Goal: Task Accomplishment & Management: Complete application form

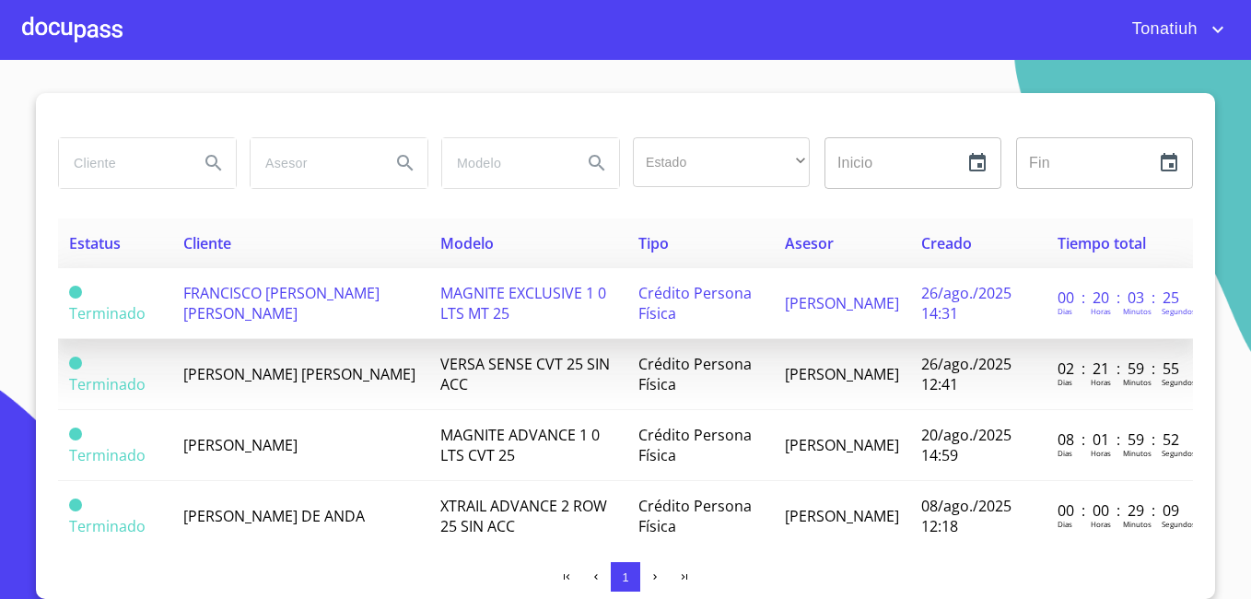
click at [1130, 300] on div "[PERSON_NAME] Horas [PERSON_NAME]" at bounding box center [1120, 309] width 124 height 20
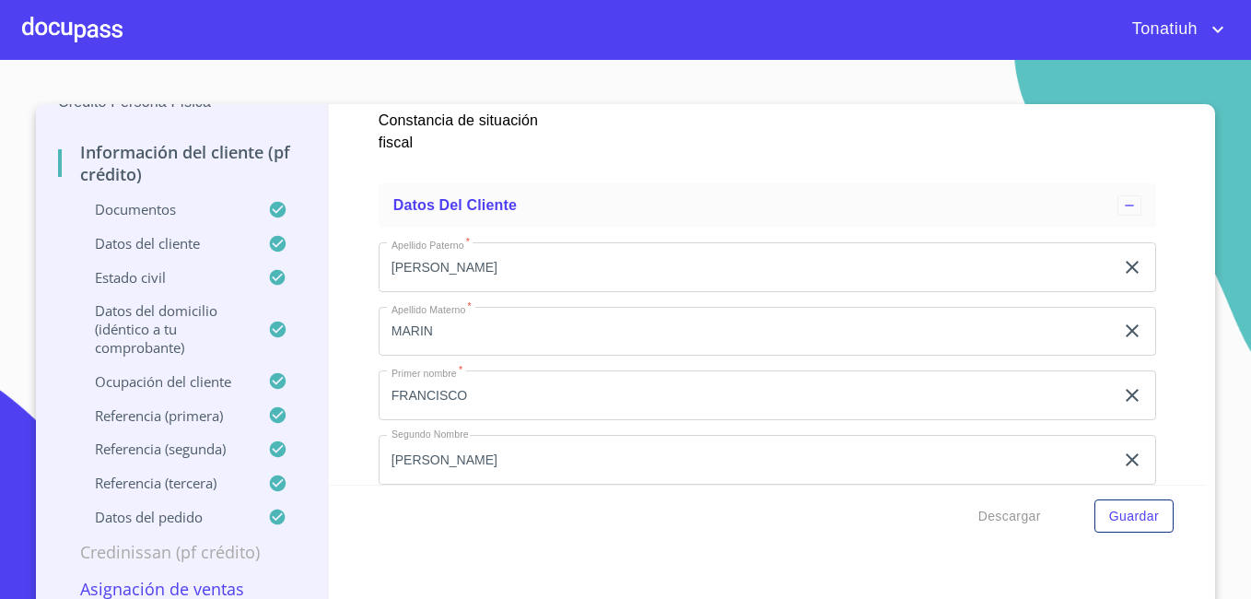
click at [60, 29] on div at bounding box center [72, 29] width 100 height 59
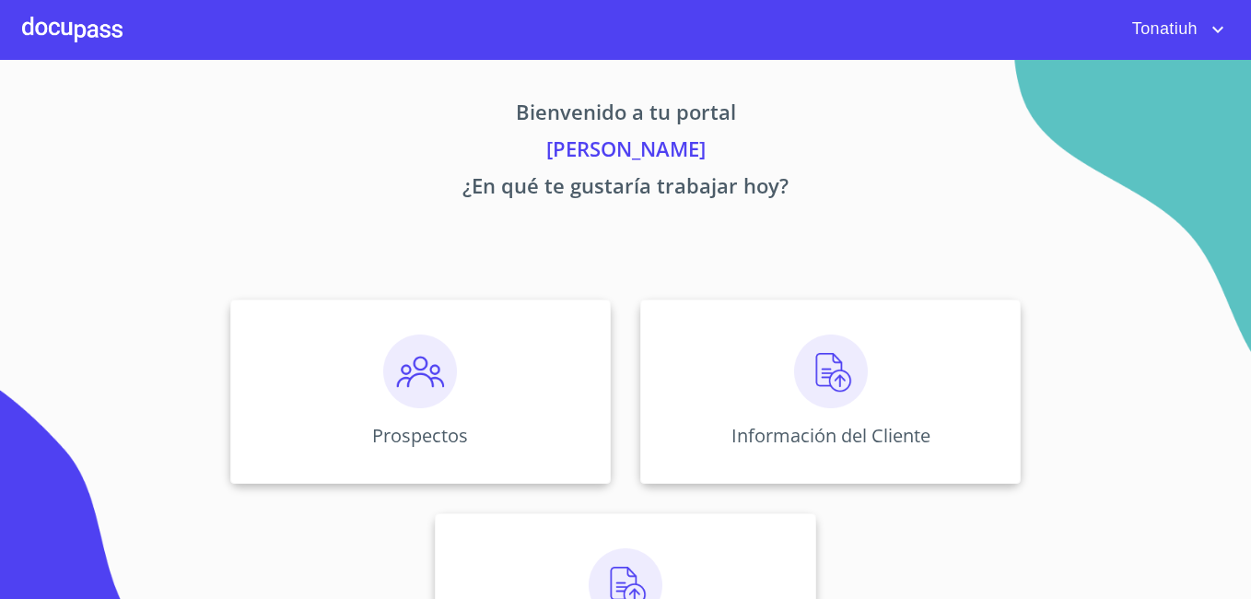
scroll to position [113, 0]
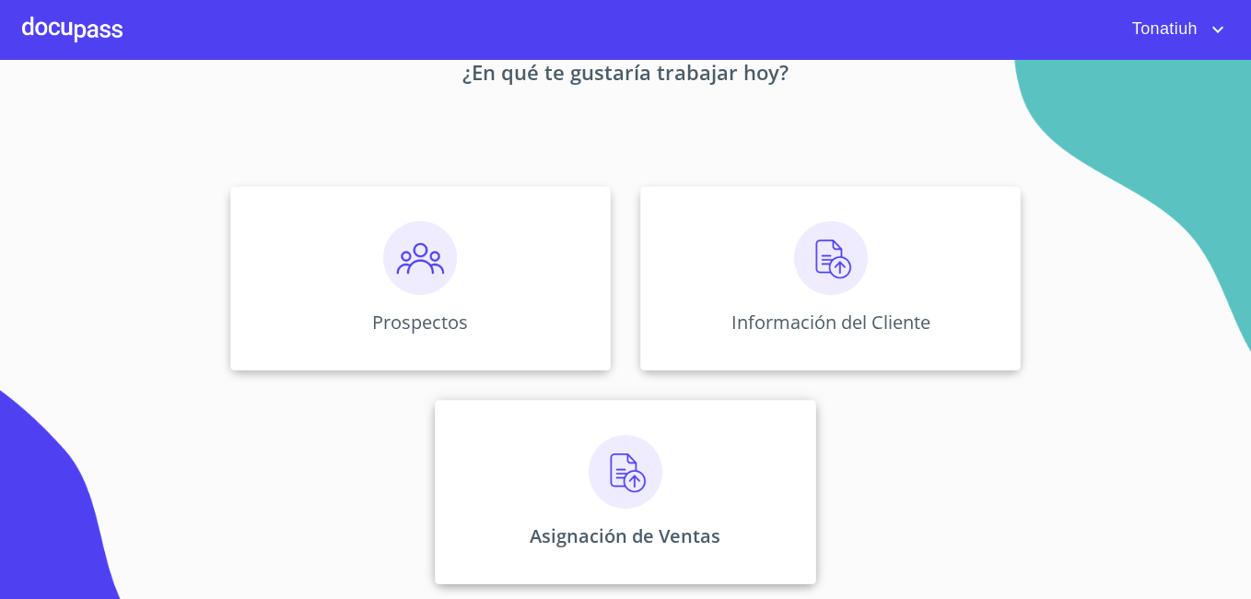
click at [562, 495] on div "Asignación de Ventas" at bounding box center [625, 492] width 381 height 184
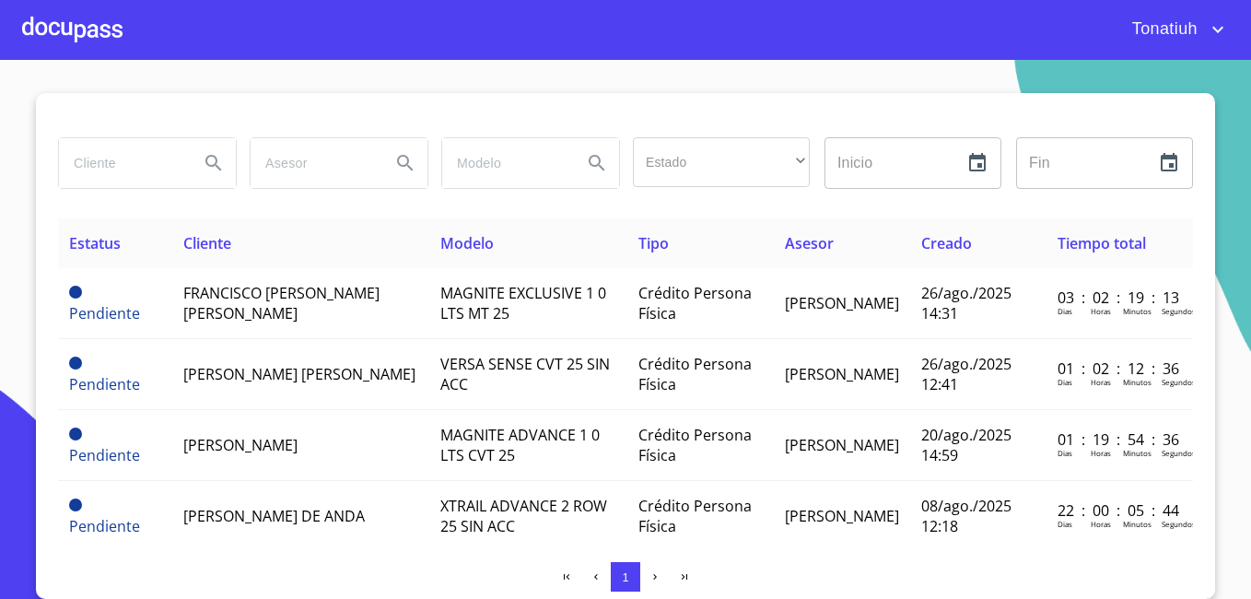
click at [143, 169] on input "search" at bounding box center [121, 163] width 125 height 50
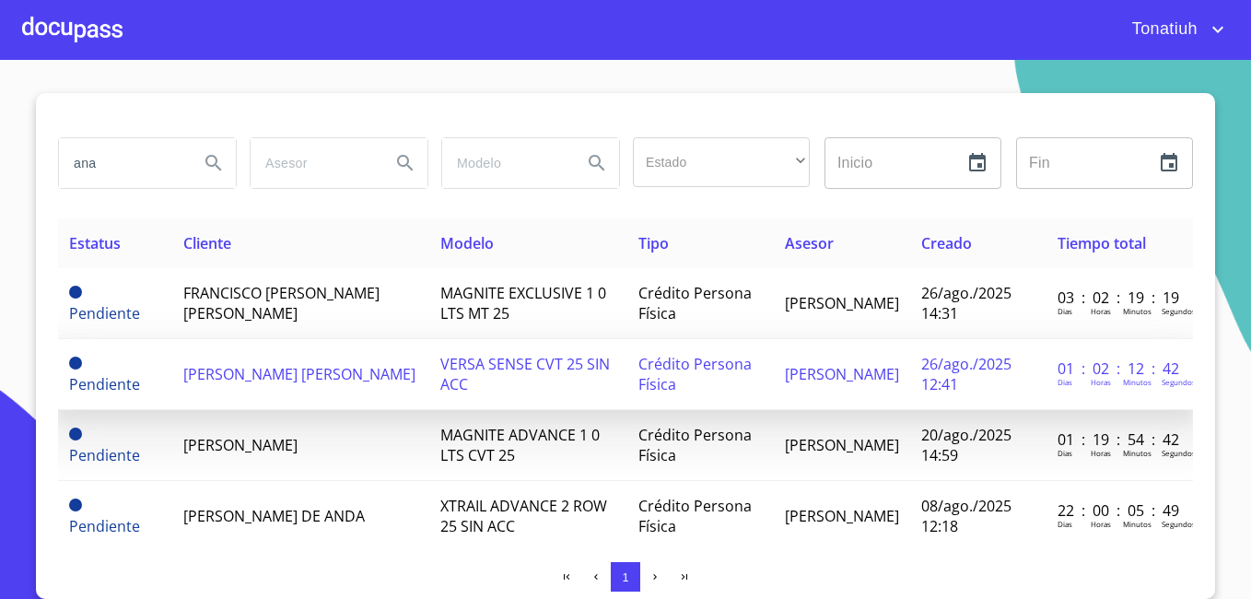
type input "ana"
click at [187, 387] on td "[PERSON_NAME] [PERSON_NAME]" at bounding box center [300, 374] width 256 height 71
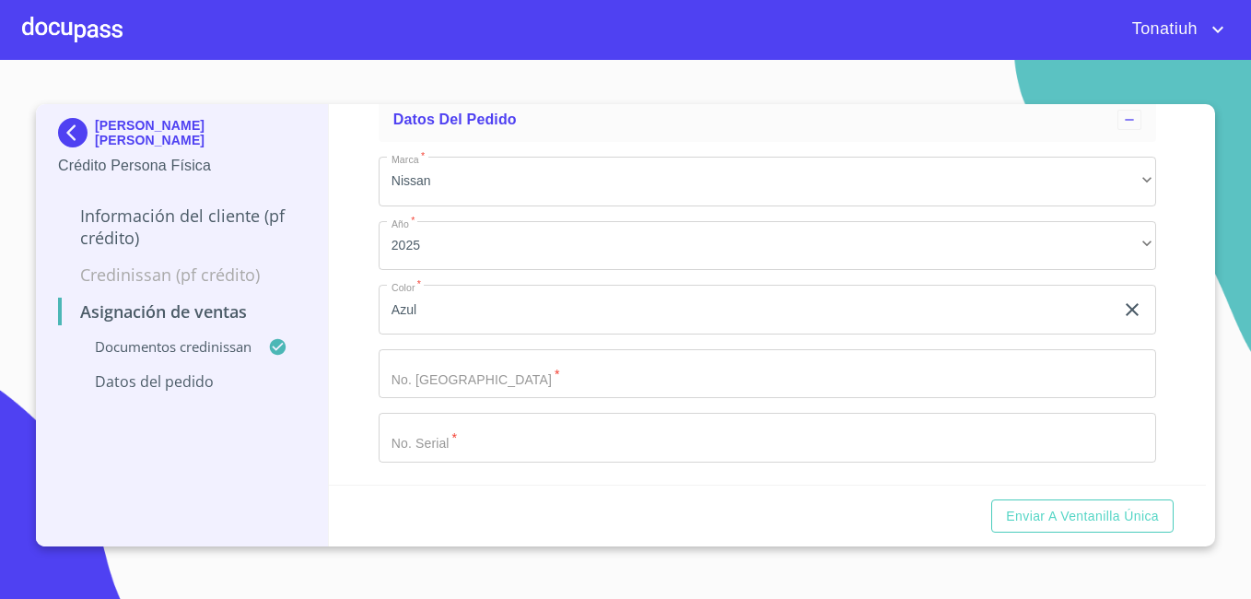
scroll to position [559, 0]
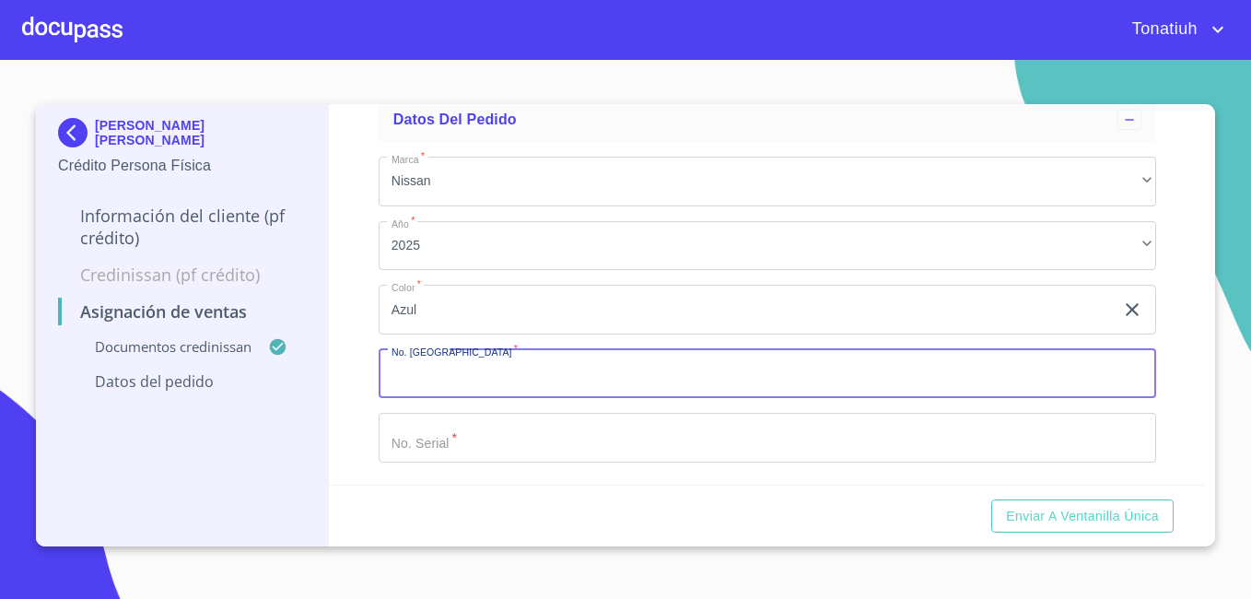
click at [518, 376] on input "Marca   *" at bounding box center [768, 374] width 778 height 50
type input "11819"
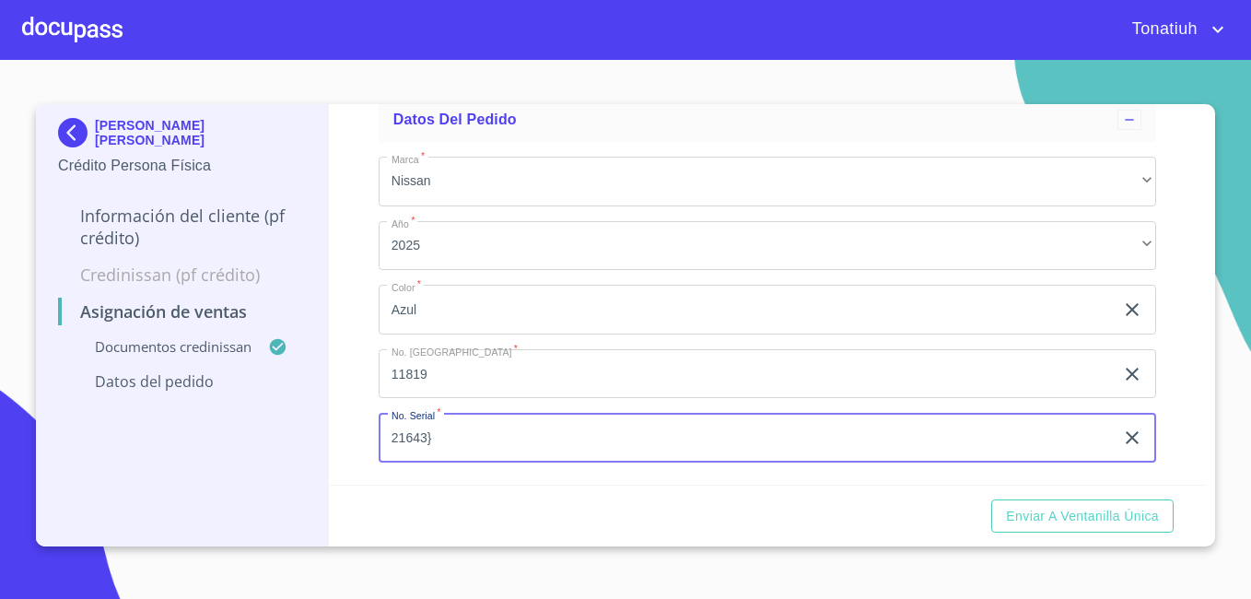
click at [992, 499] on button "Enviar a Ventanilla única" at bounding box center [1083, 516] width 182 height 34
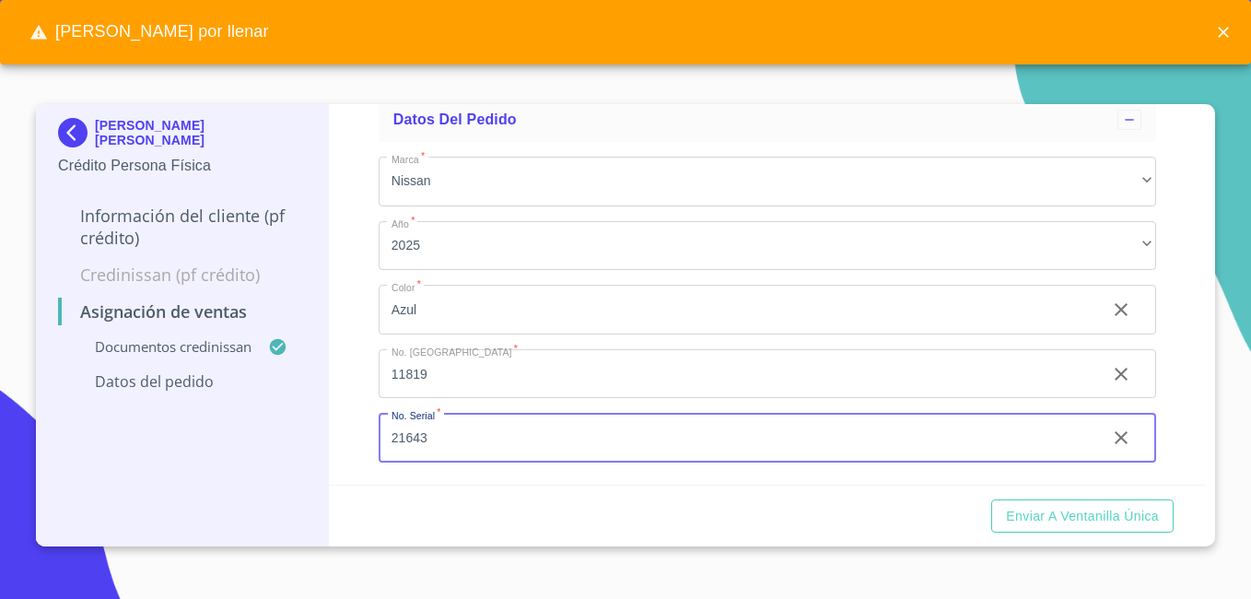
type input "21643"
click at [992, 499] on button "Enviar a Ventanilla única" at bounding box center [1083, 516] width 182 height 34
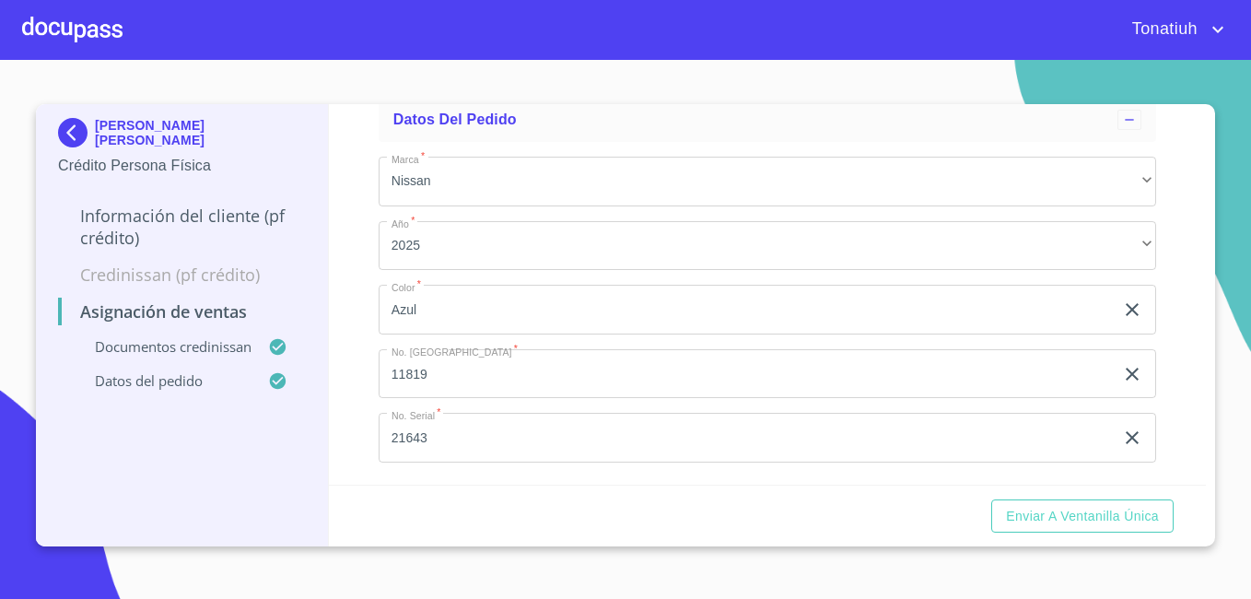
click at [753, 489] on div "Enviar a Ventanilla única" at bounding box center [768, 516] width 878 height 63
click at [505, 335] on input "21643" at bounding box center [746, 310] width 735 height 50
click at [1046, 520] on span "Enviar a Ventanilla única" at bounding box center [1082, 516] width 153 height 23
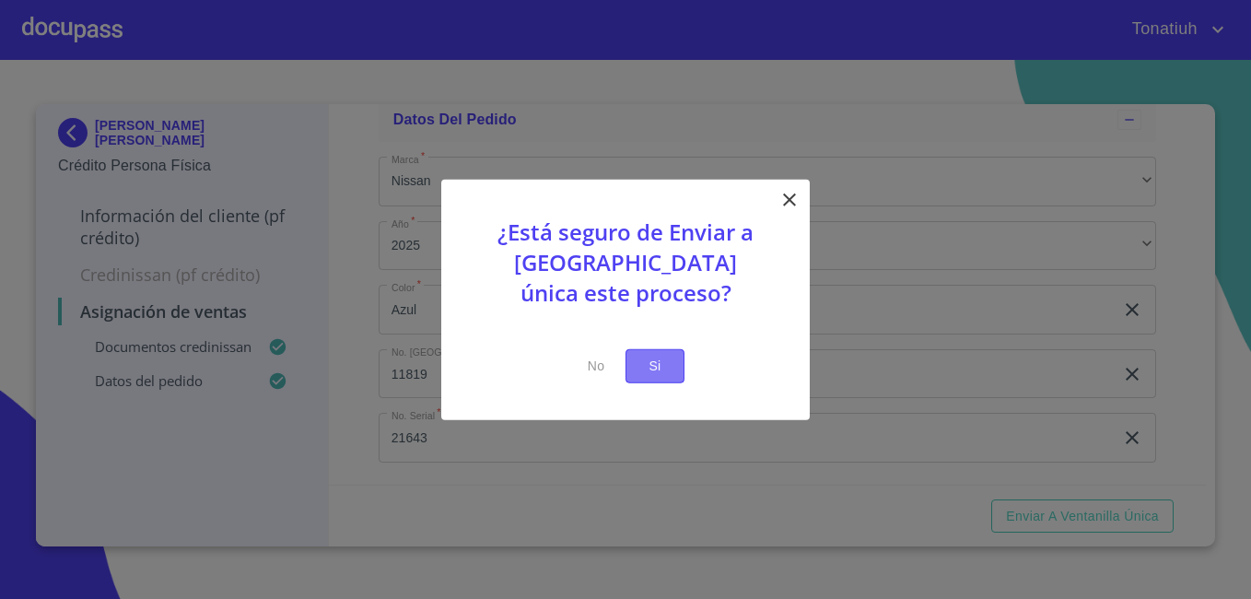
click at [670, 371] on button "Si" at bounding box center [655, 366] width 59 height 34
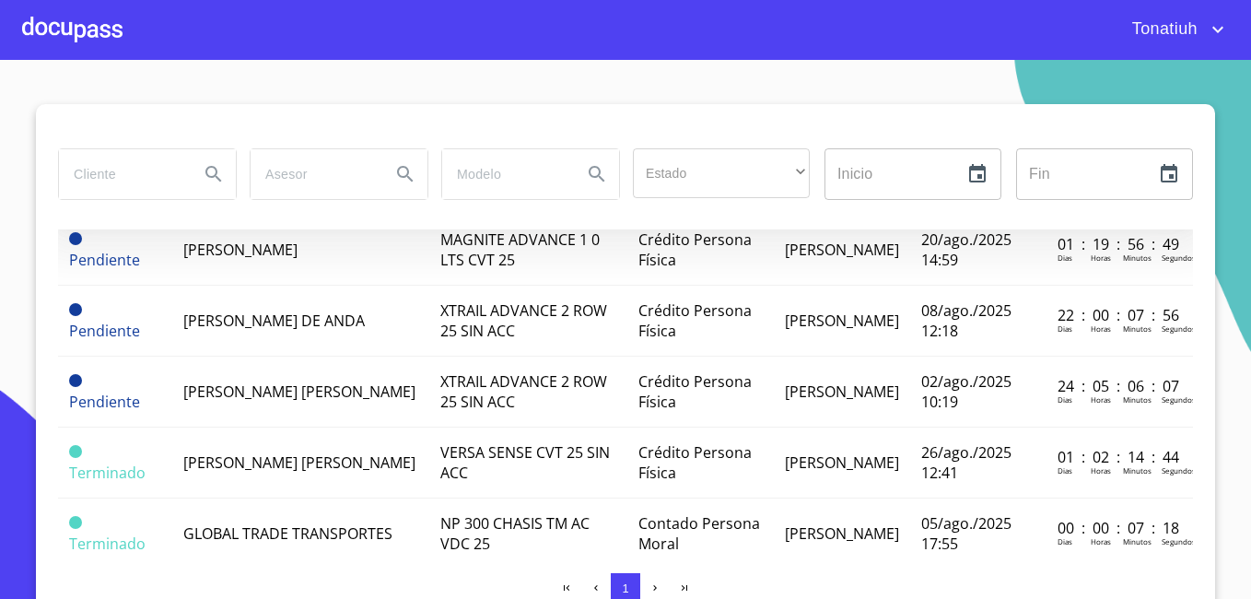
scroll to position [190, 0]
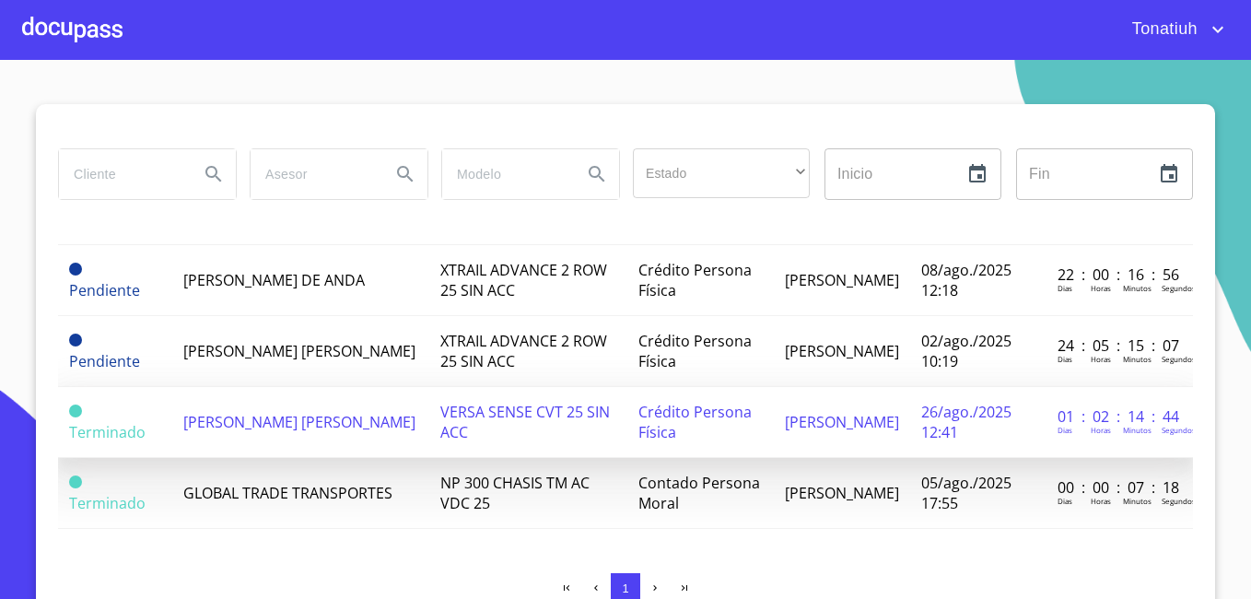
click at [262, 412] on span "[PERSON_NAME] [PERSON_NAME]" at bounding box center [299, 422] width 232 height 20
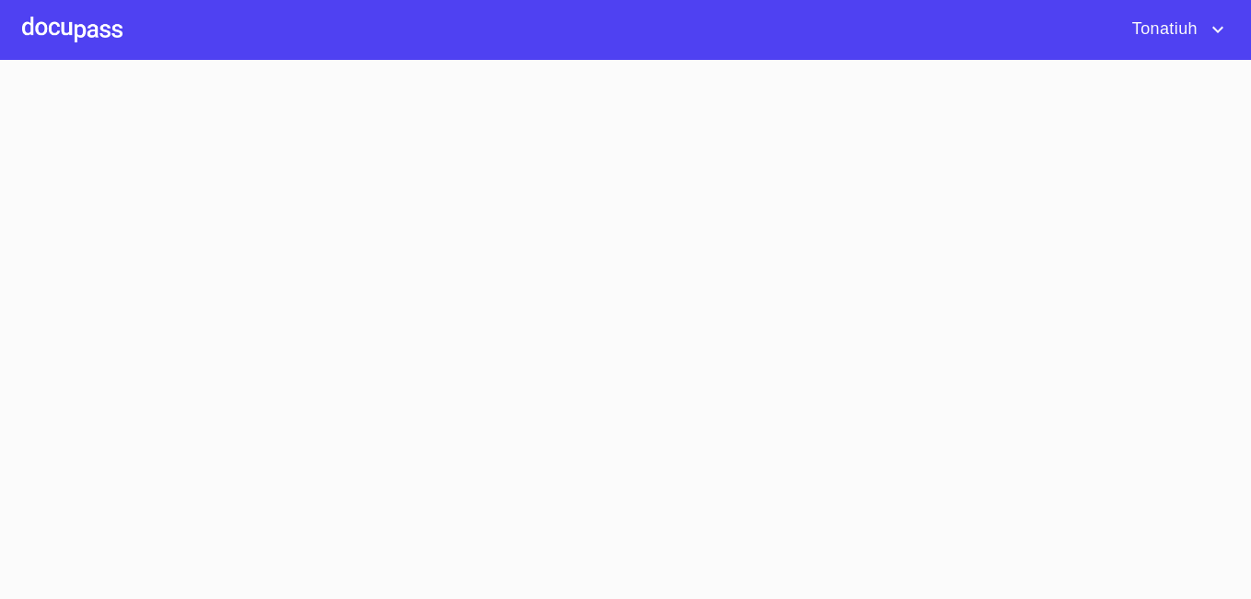
click at [262, 405] on section at bounding box center [625, 329] width 1251 height 539
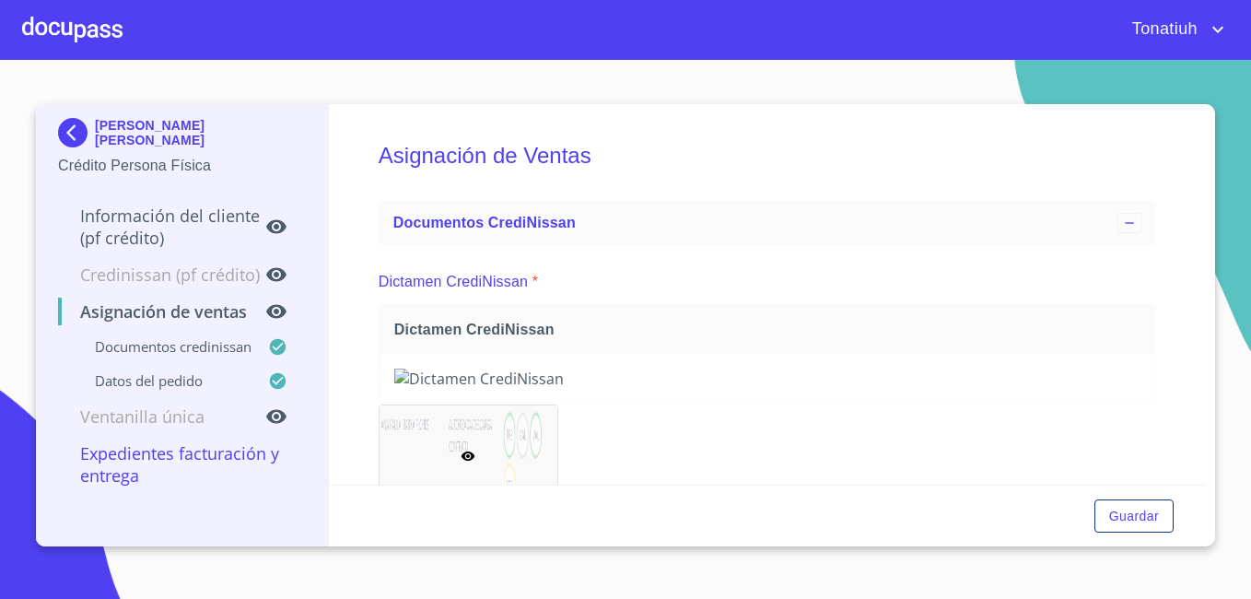
click at [98, 30] on div at bounding box center [72, 29] width 100 height 59
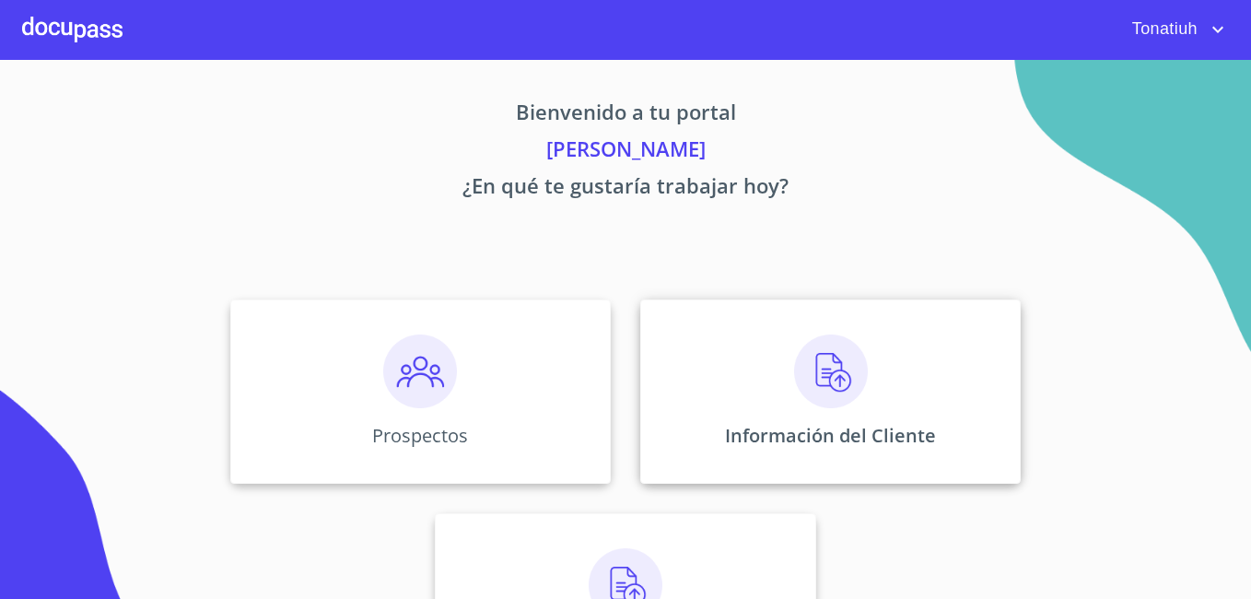
click at [782, 370] on div "Información del Cliente" at bounding box center [830, 392] width 381 height 184
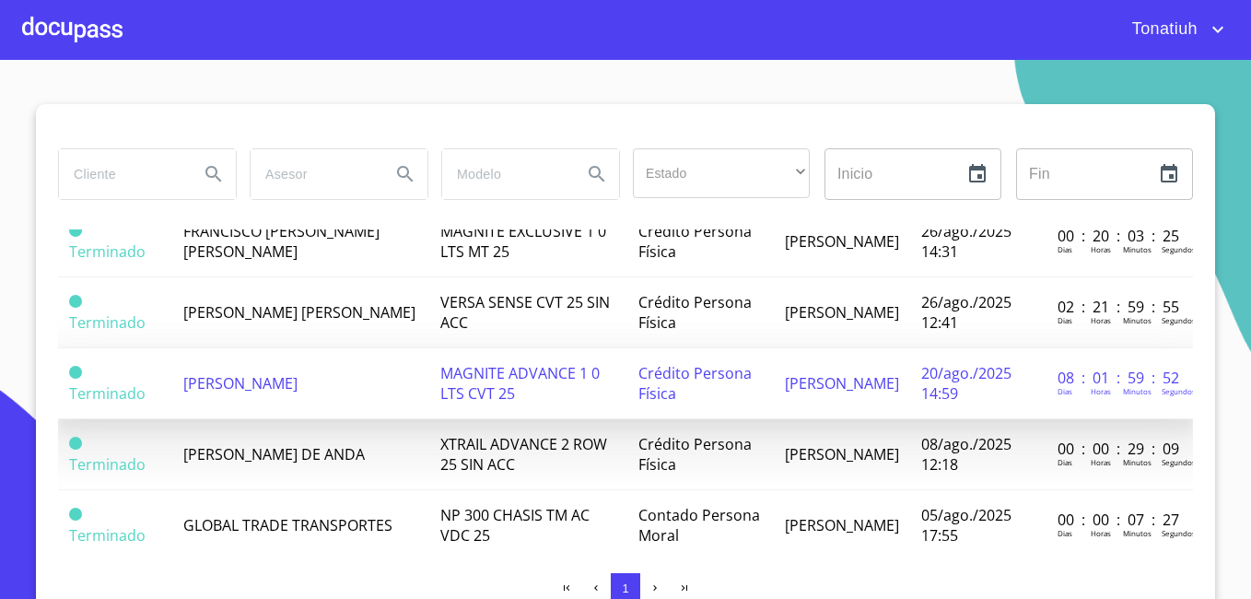
scroll to position [92, 0]
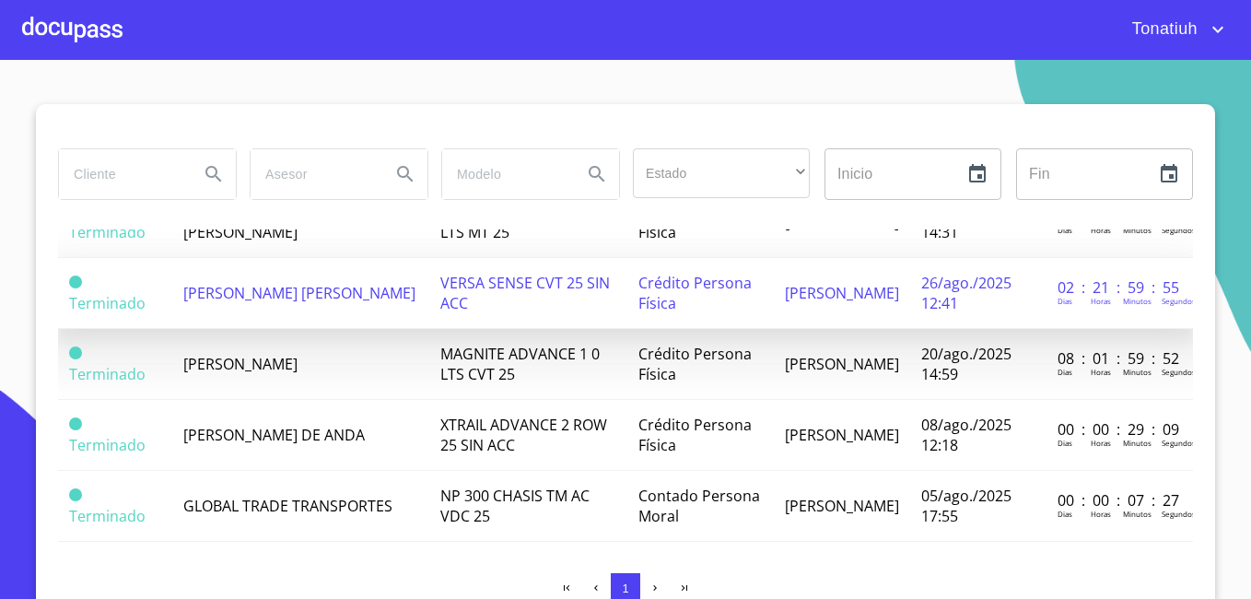
click at [434, 318] on td "VERSA SENSE CVT 25 SIN ACC" at bounding box center [528, 293] width 199 height 71
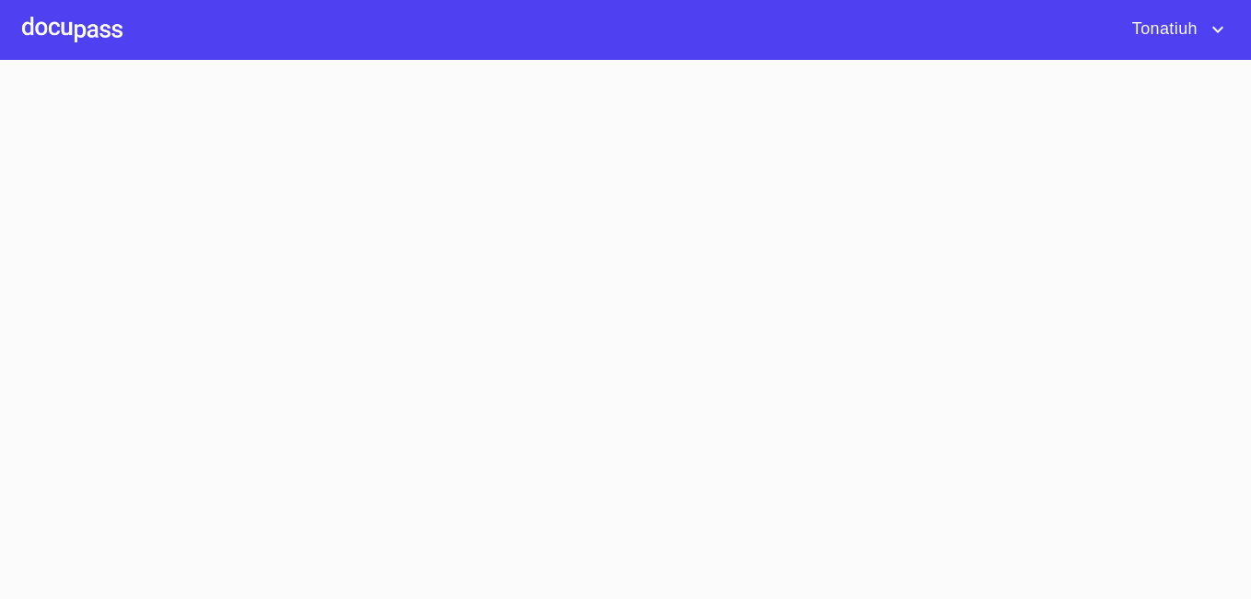
click at [434, 318] on section at bounding box center [625, 329] width 1251 height 539
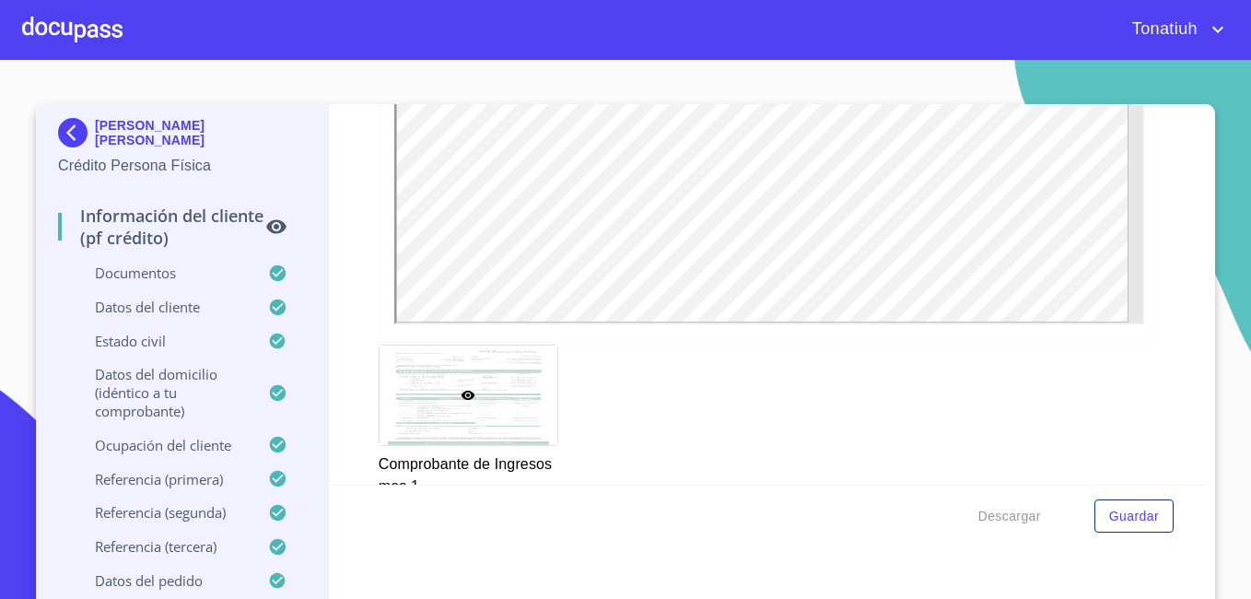
scroll to position [2672, 0]
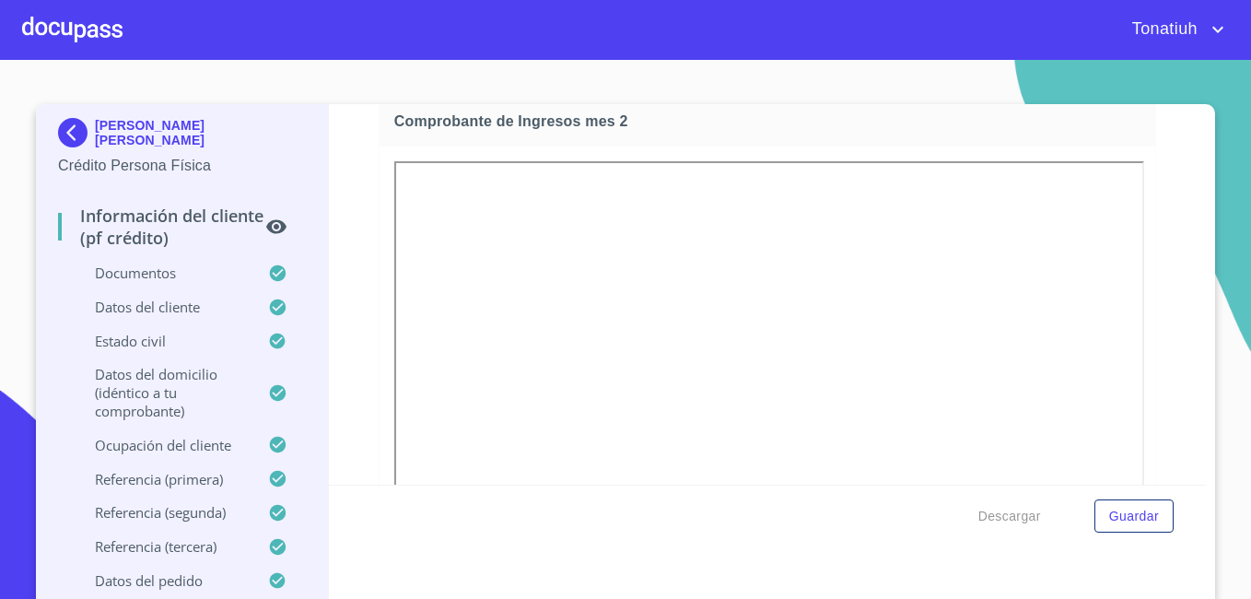
click at [89, 34] on div at bounding box center [72, 29] width 100 height 59
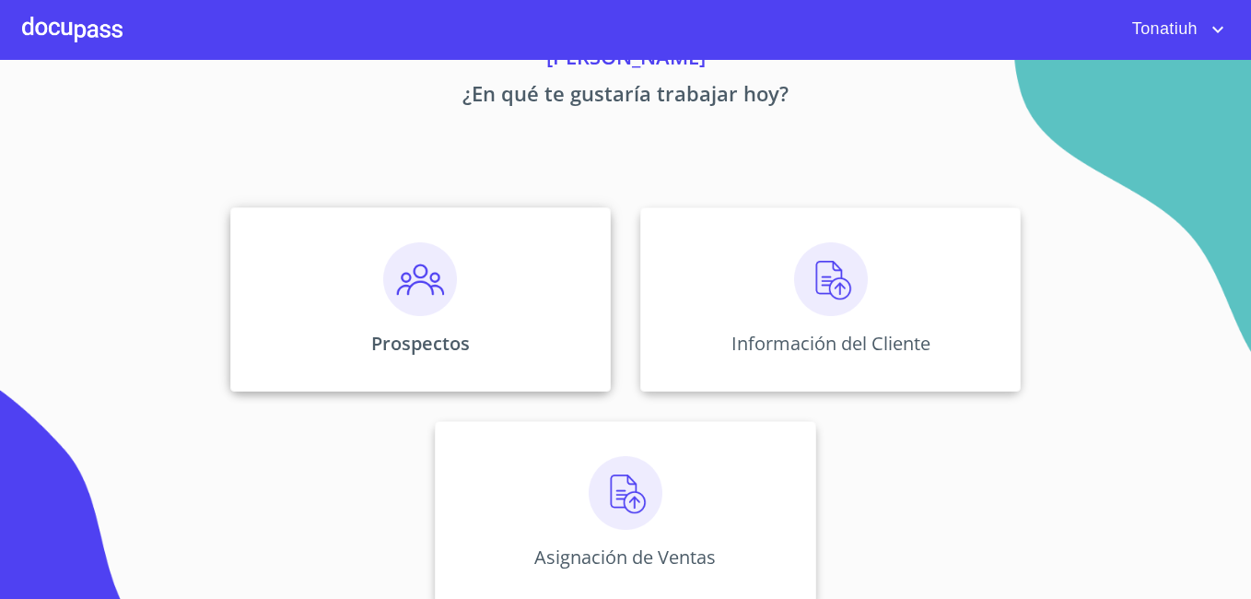
scroll to position [113, 0]
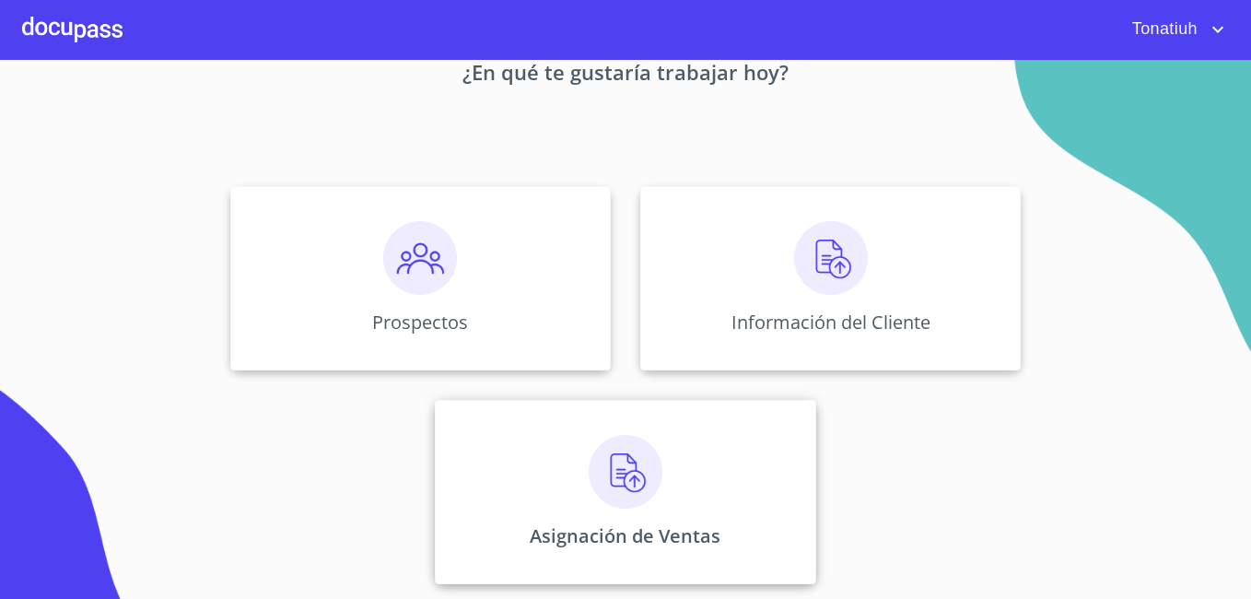
click at [647, 443] on img at bounding box center [626, 472] width 74 height 74
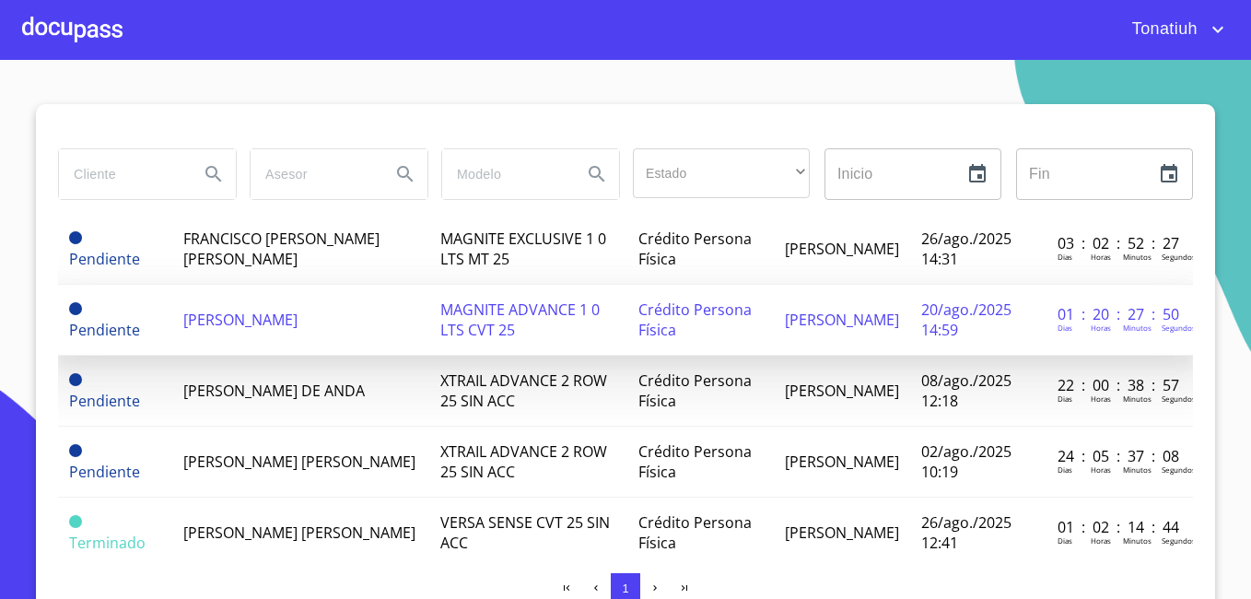
scroll to position [190, 0]
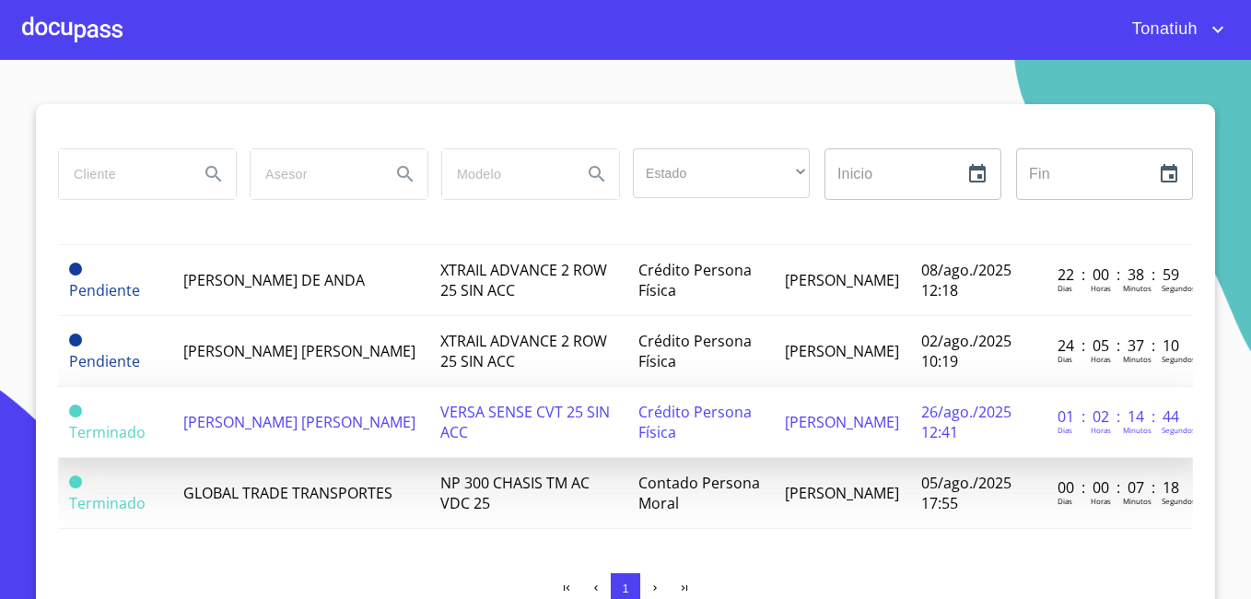
click at [253, 416] on span "[PERSON_NAME] [PERSON_NAME]" at bounding box center [299, 422] width 232 height 20
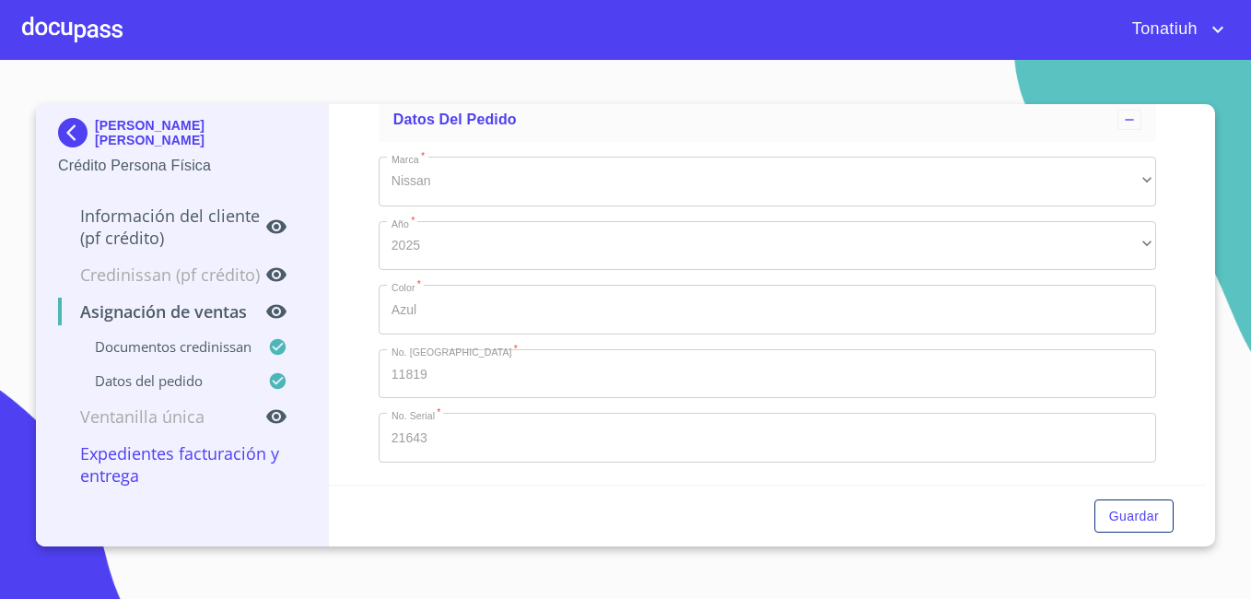
scroll to position [559, 0]
click at [1145, 516] on span "Guardar" at bounding box center [1135, 516] width 50 height 23
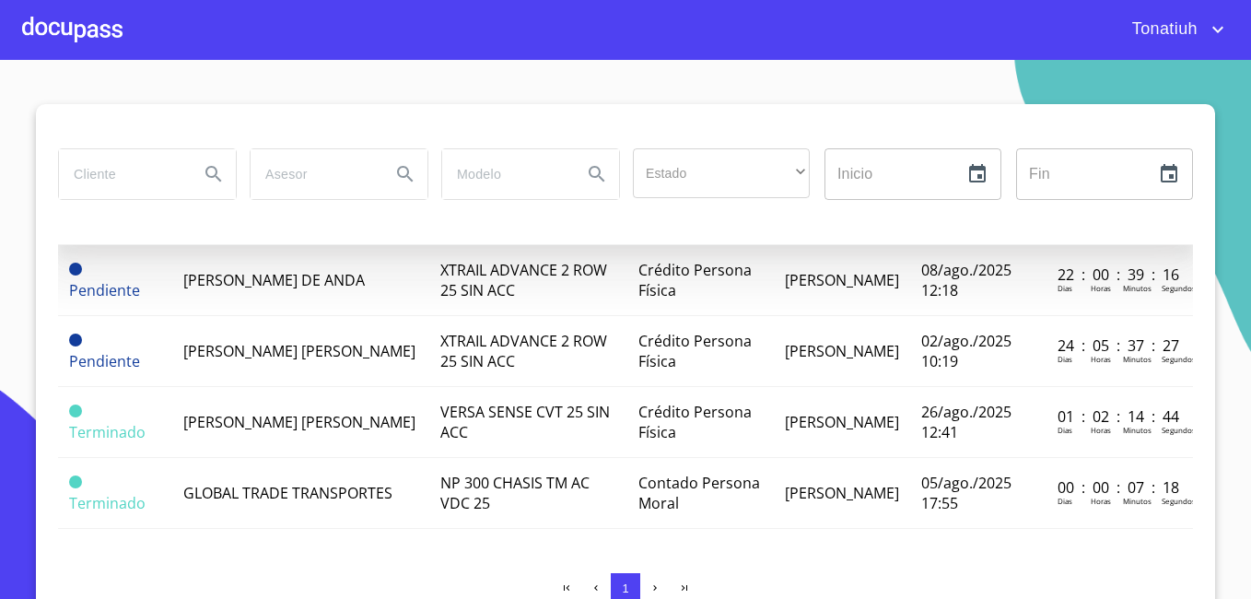
scroll to position [190, 0]
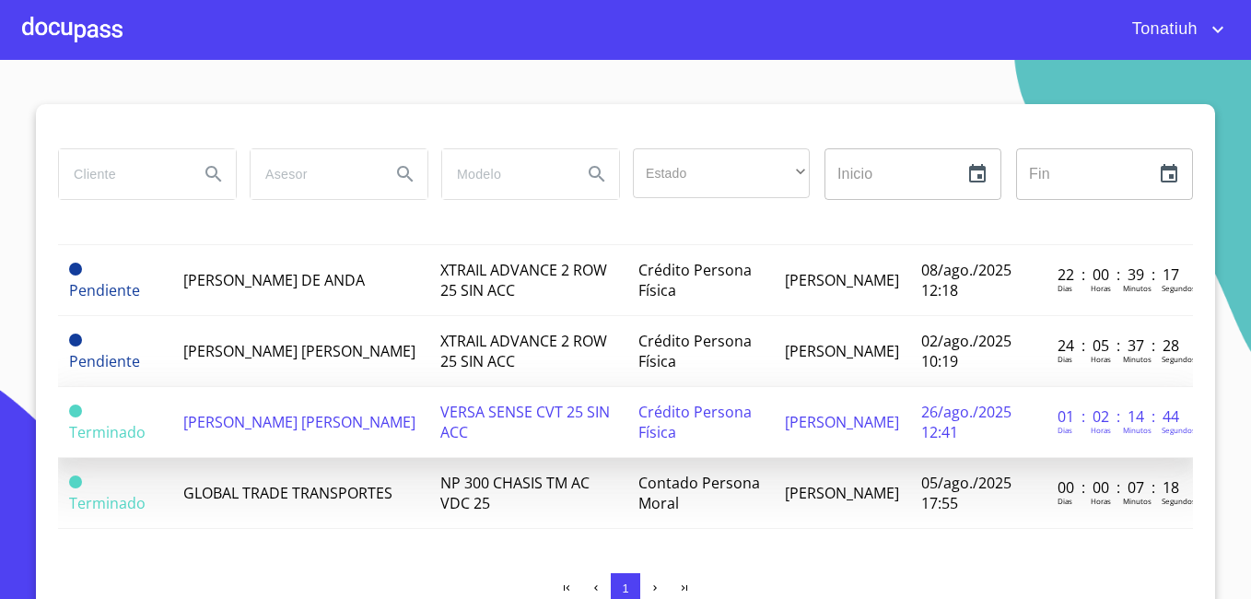
click at [350, 412] on span "[PERSON_NAME] [PERSON_NAME]" at bounding box center [299, 422] width 232 height 20
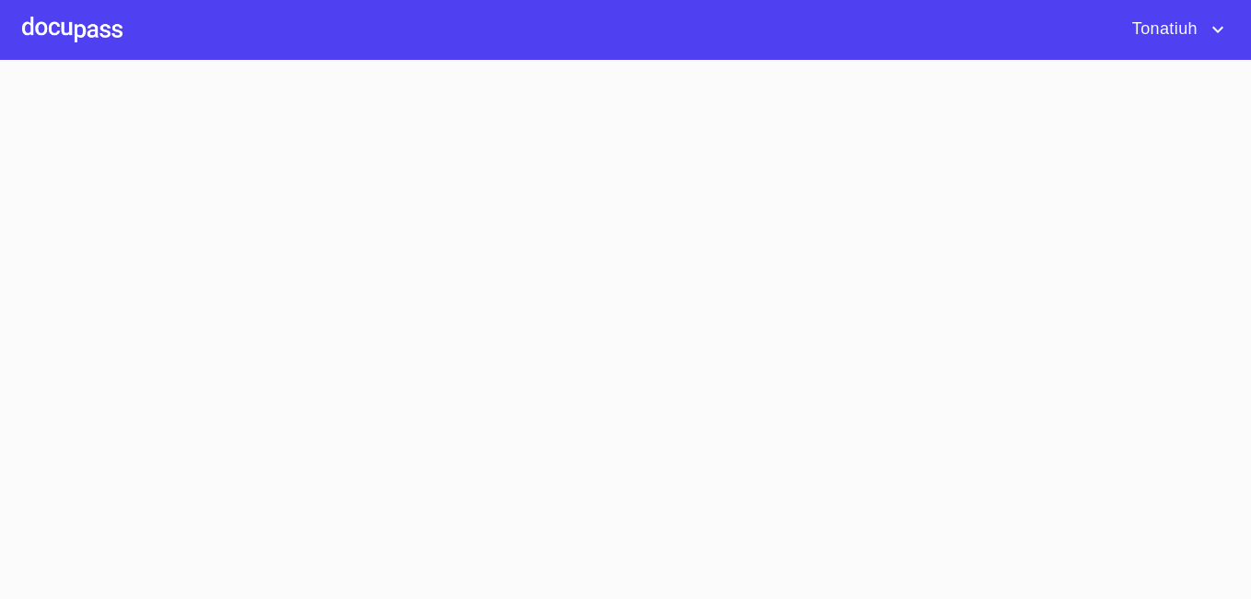
click at [350, 409] on section at bounding box center [625, 329] width 1251 height 539
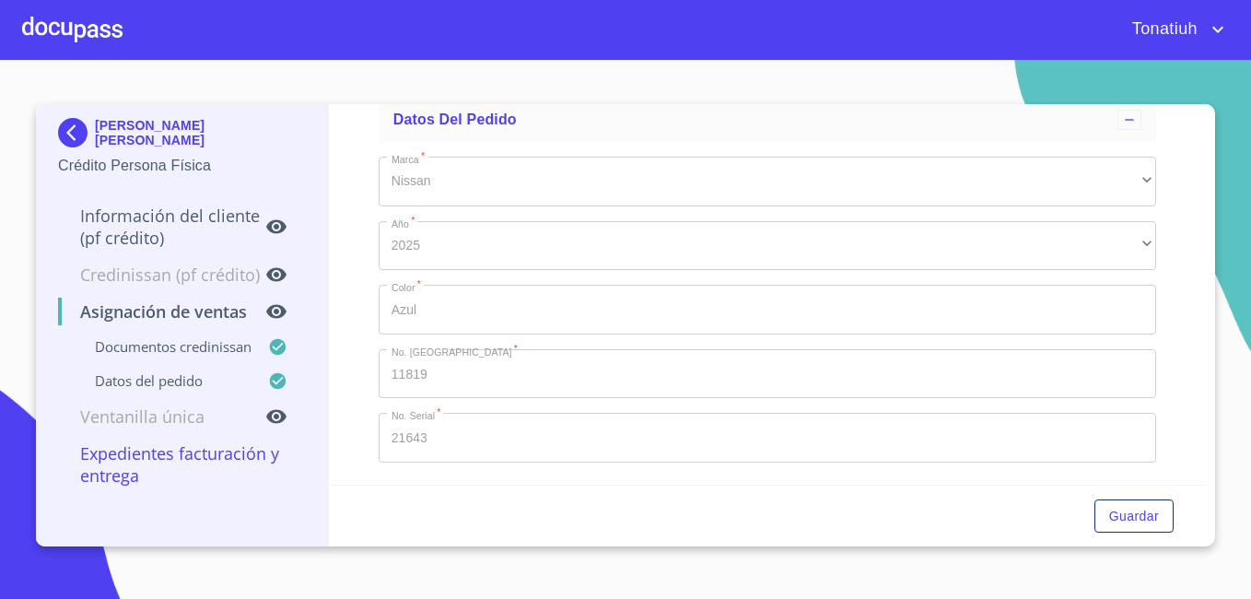
scroll to position [559, 0]
click at [279, 413] on icon at bounding box center [276, 416] width 20 height 14
click at [276, 317] on icon at bounding box center [276, 312] width 20 height 14
click at [76, 126] on img at bounding box center [76, 132] width 37 height 29
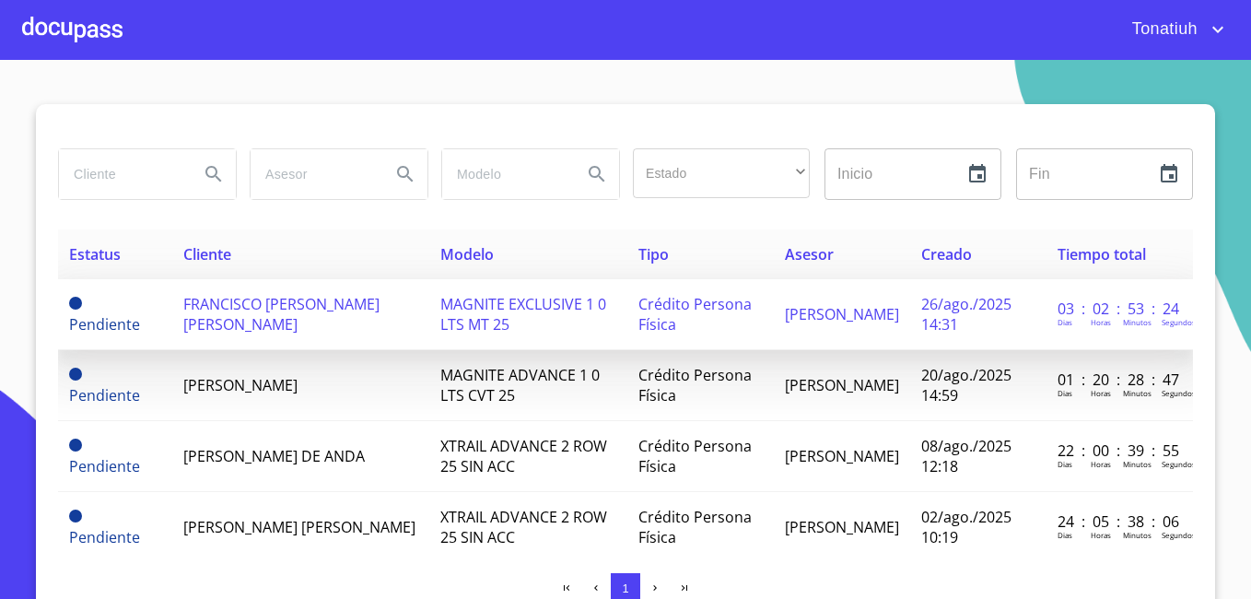
click at [159, 327] on td "Pendiente" at bounding box center [115, 314] width 114 height 71
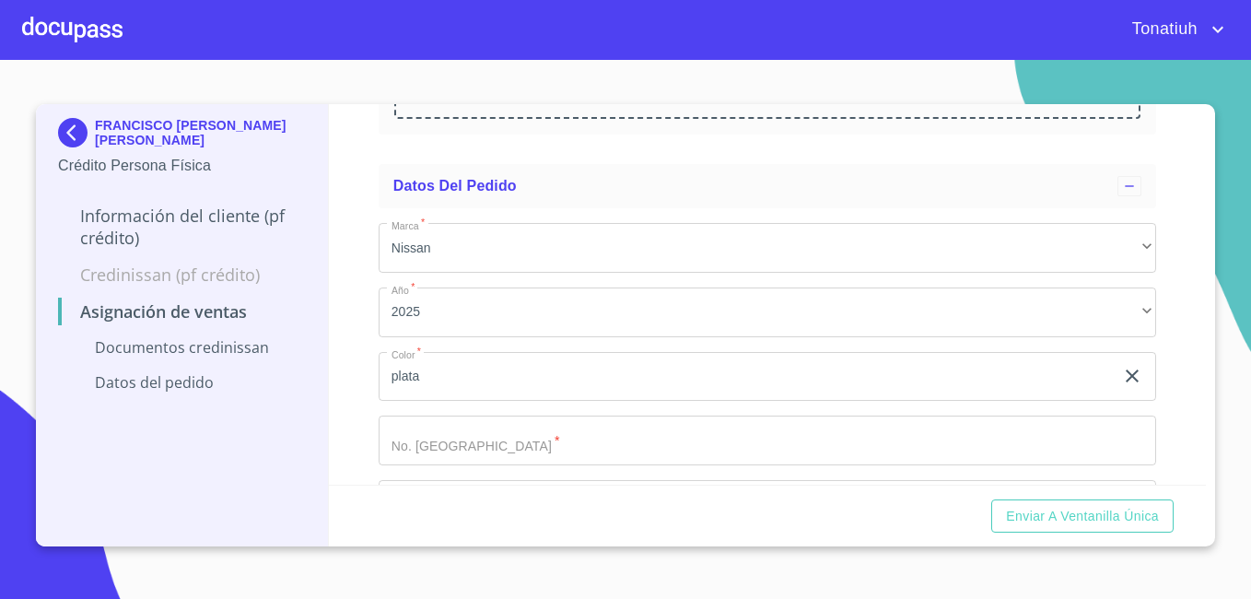
scroll to position [455, 0]
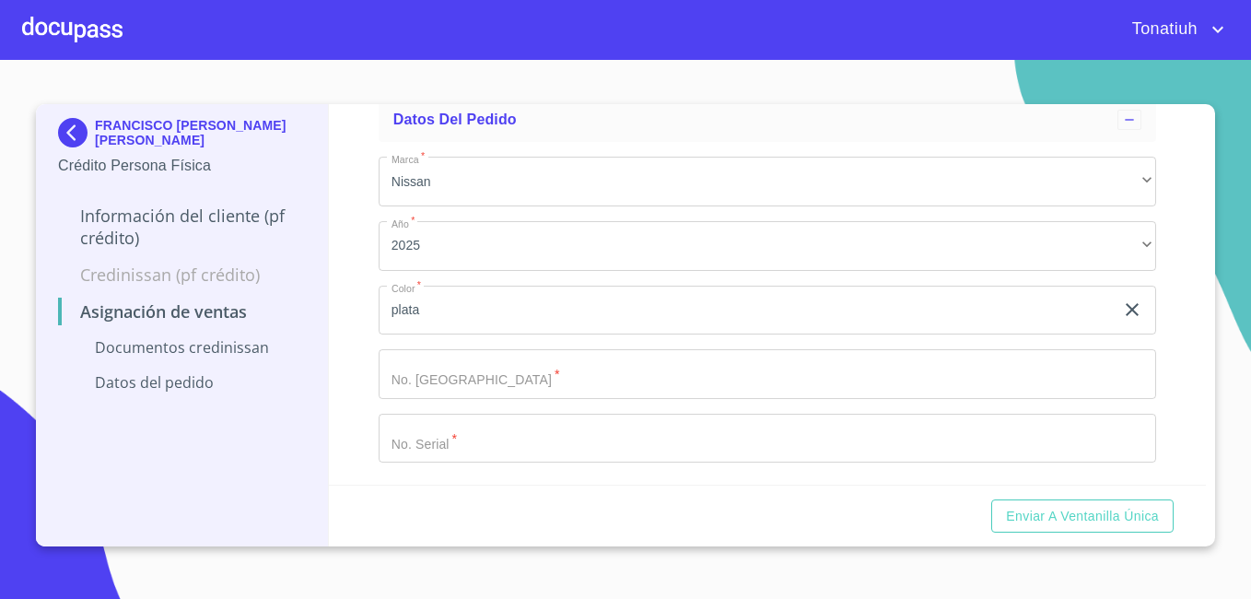
drag, startPoint x: 1150, startPoint y: 512, endPoint x: 1132, endPoint y: 496, distance: 24.8
click at [1139, 516] on span "Enviar a Ventanilla única" at bounding box center [1082, 516] width 153 height 23
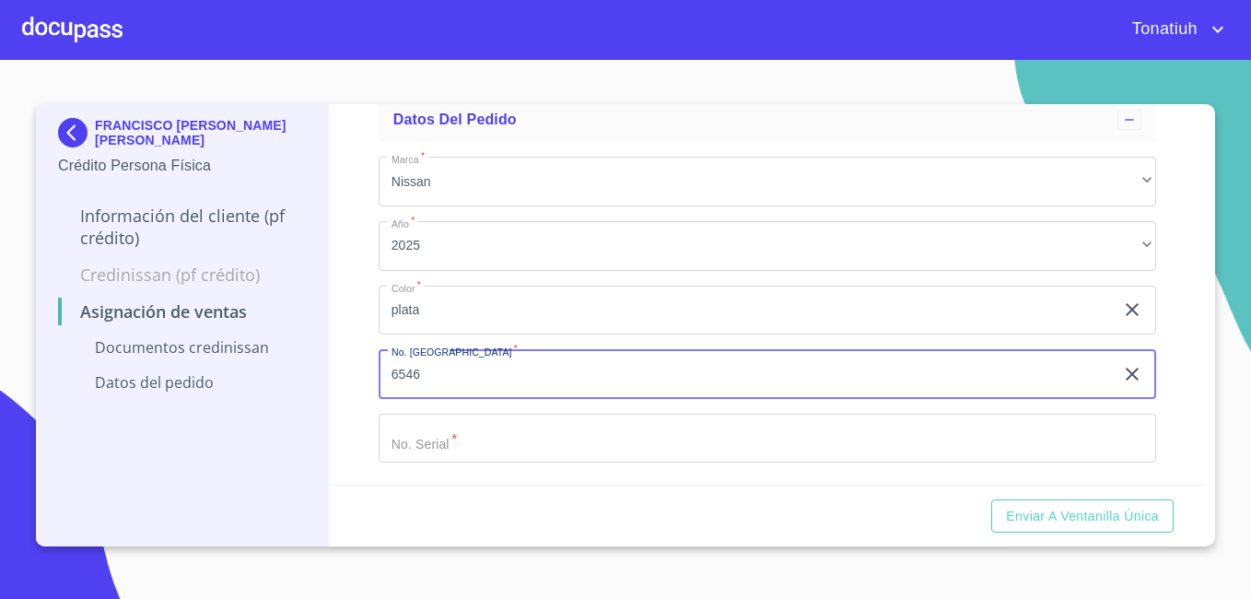
type input "6546"
click at [992, 499] on button "Enviar a Ventanilla única" at bounding box center [1083, 516] width 182 height 34
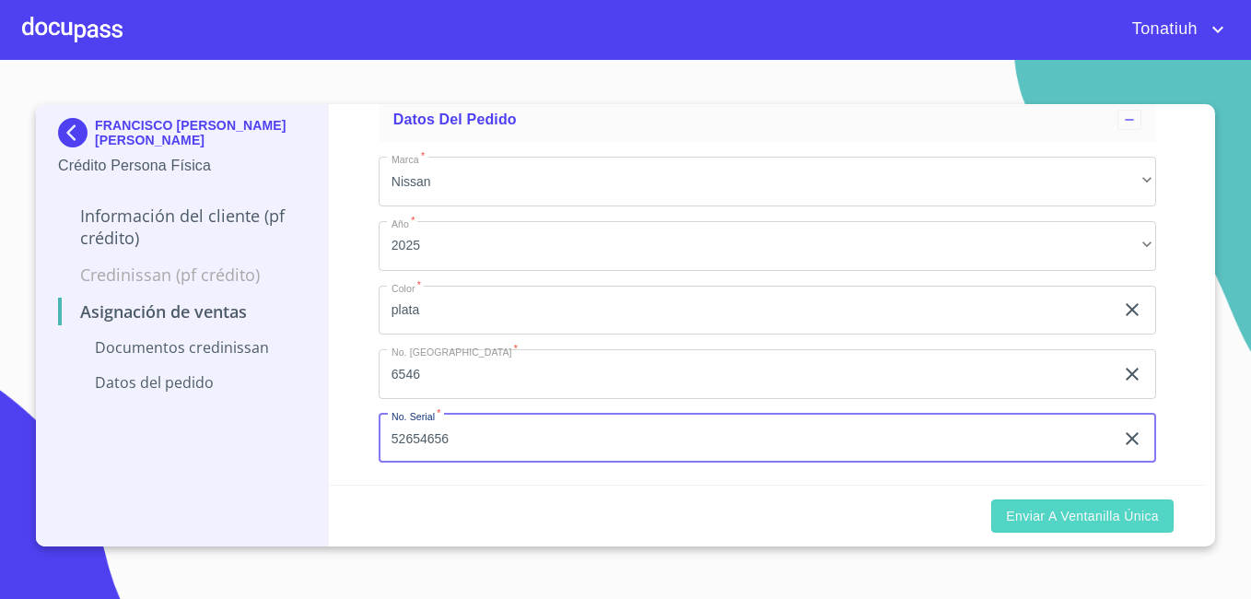
type input "52654656"
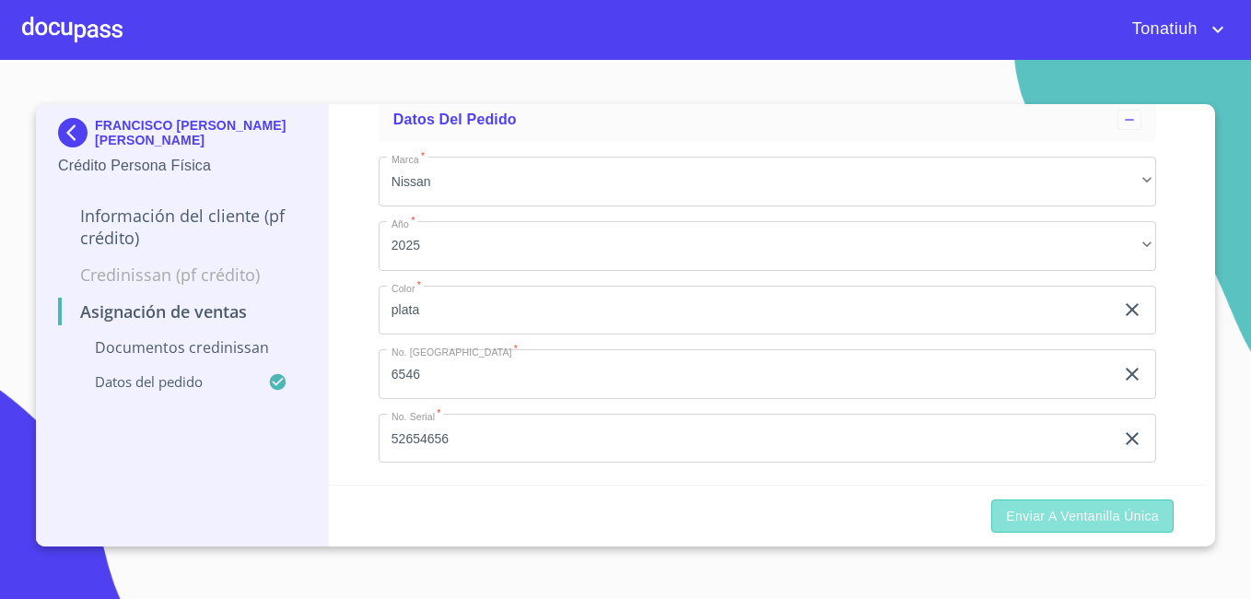
click at [1040, 515] on span "Enviar a Ventanilla única" at bounding box center [1082, 516] width 153 height 23
click at [1056, 513] on span "Enviar a Ventanilla única" at bounding box center [1082, 516] width 153 height 23
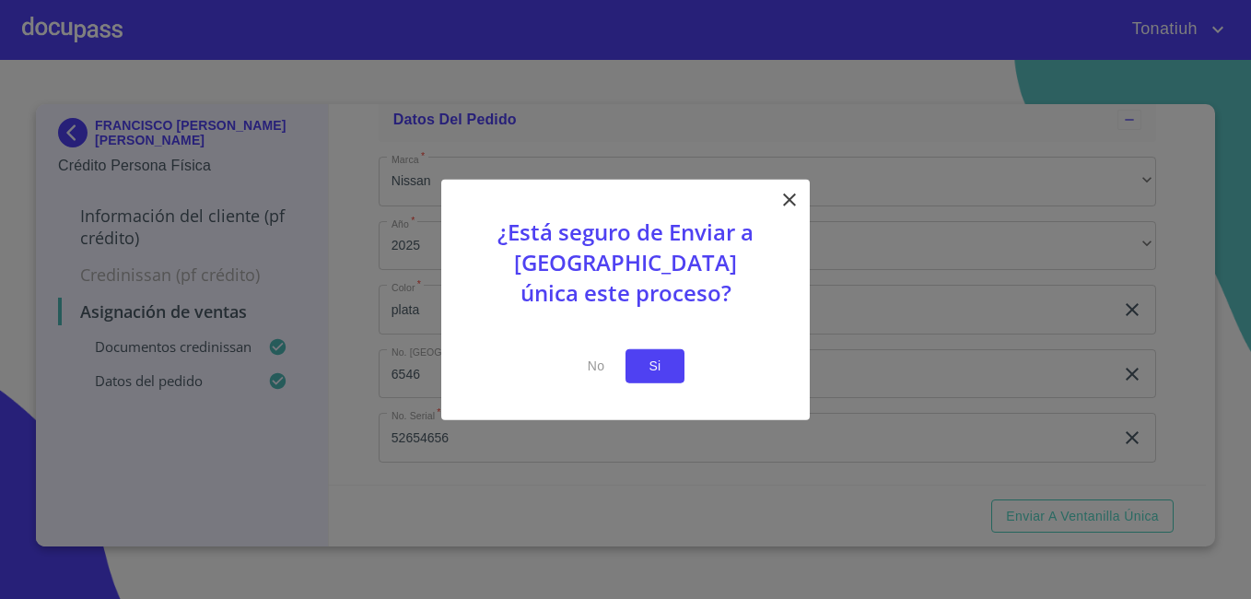
click at [656, 351] on button "Si" at bounding box center [655, 366] width 59 height 34
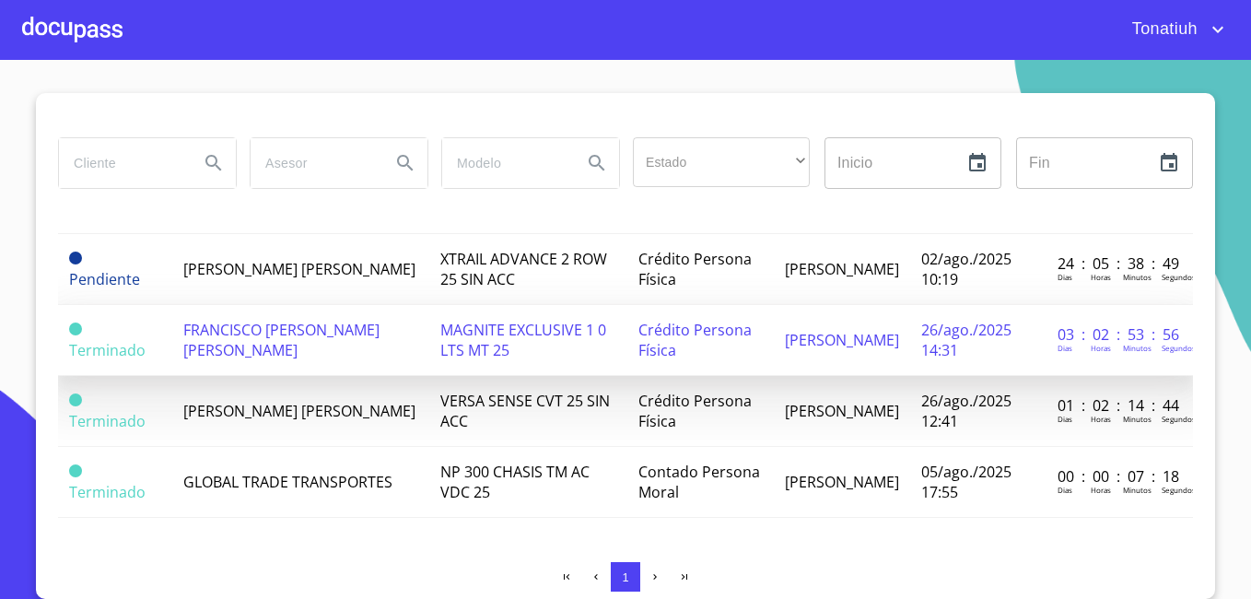
scroll to position [190, 0]
click at [236, 349] on td "FRANCISCO [PERSON_NAME] [PERSON_NAME]" at bounding box center [300, 340] width 256 height 71
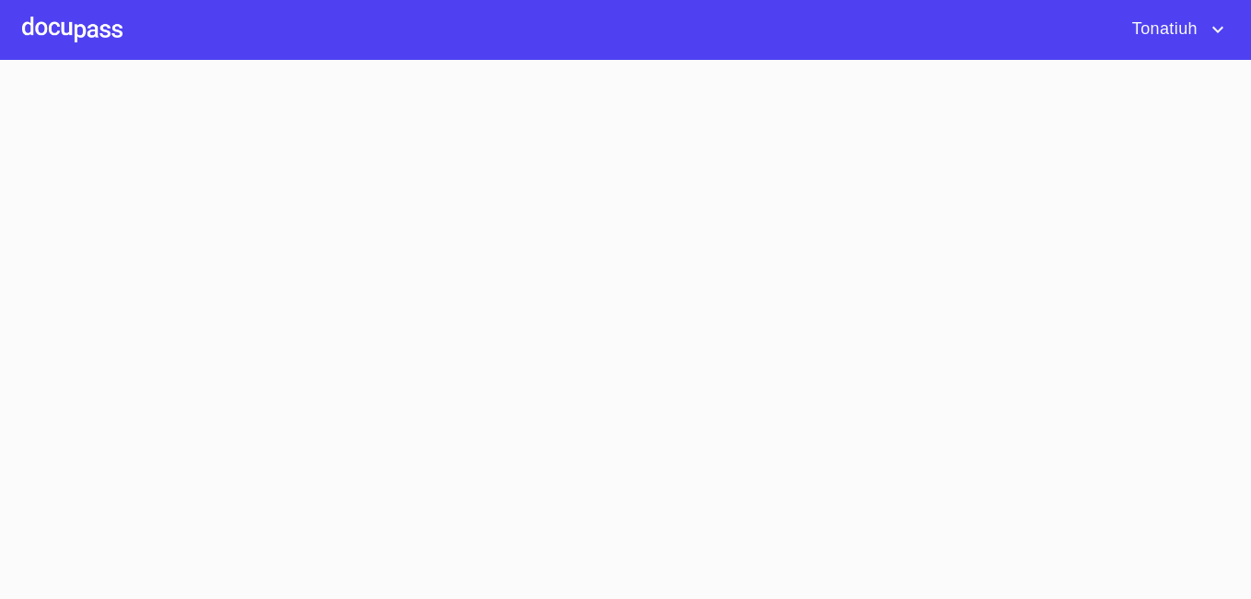
click at [237, 347] on section at bounding box center [625, 329] width 1251 height 539
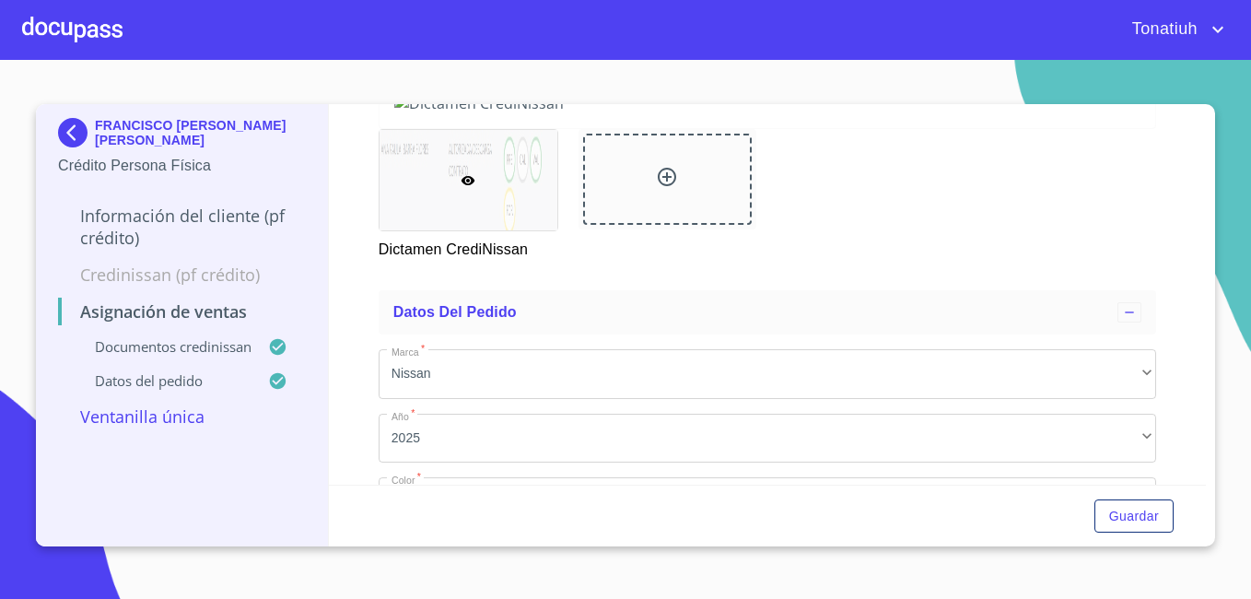
scroll to position [559, 0]
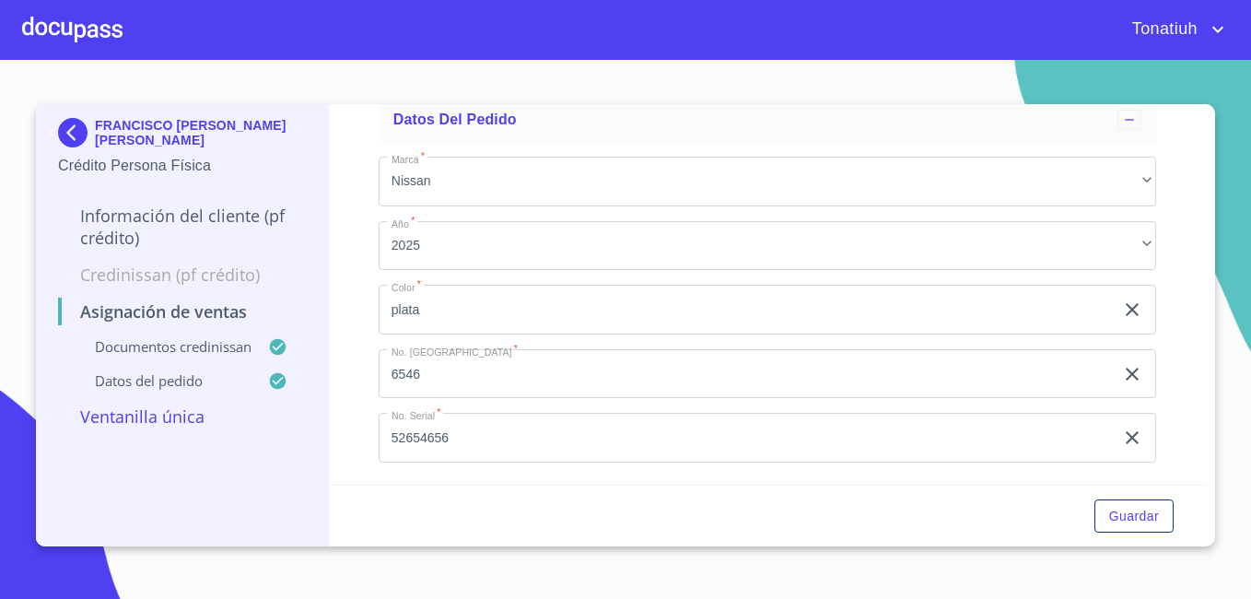
click at [96, 23] on div at bounding box center [72, 29] width 100 height 59
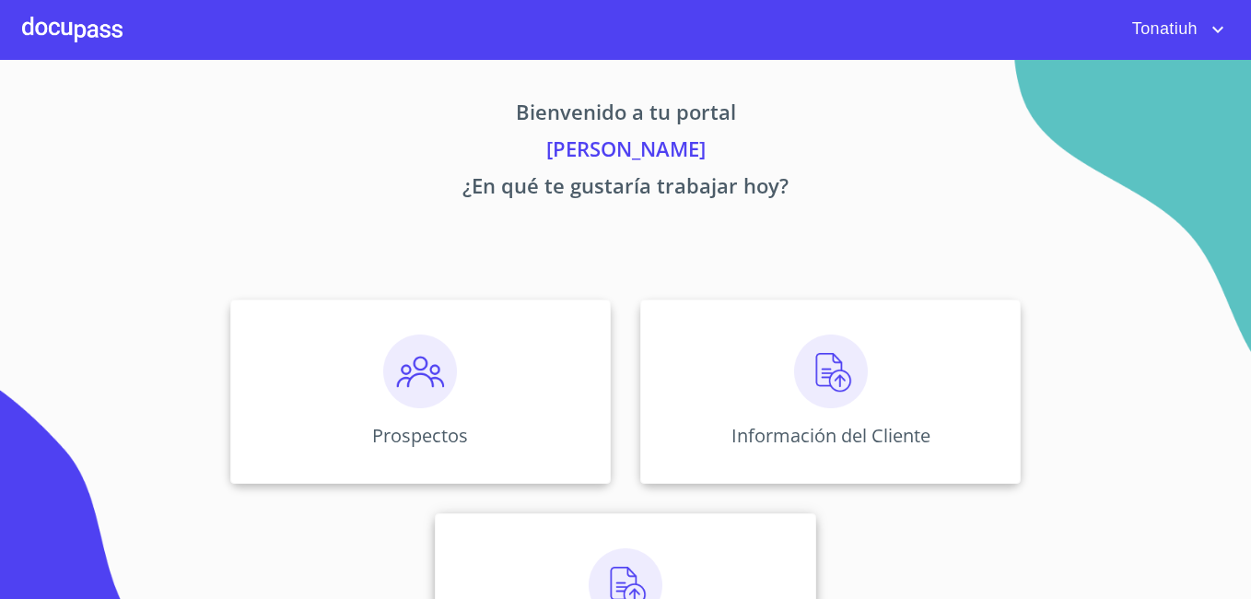
click at [672, 563] on div "Asignación de Ventas" at bounding box center [625, 605] width 381 height 184
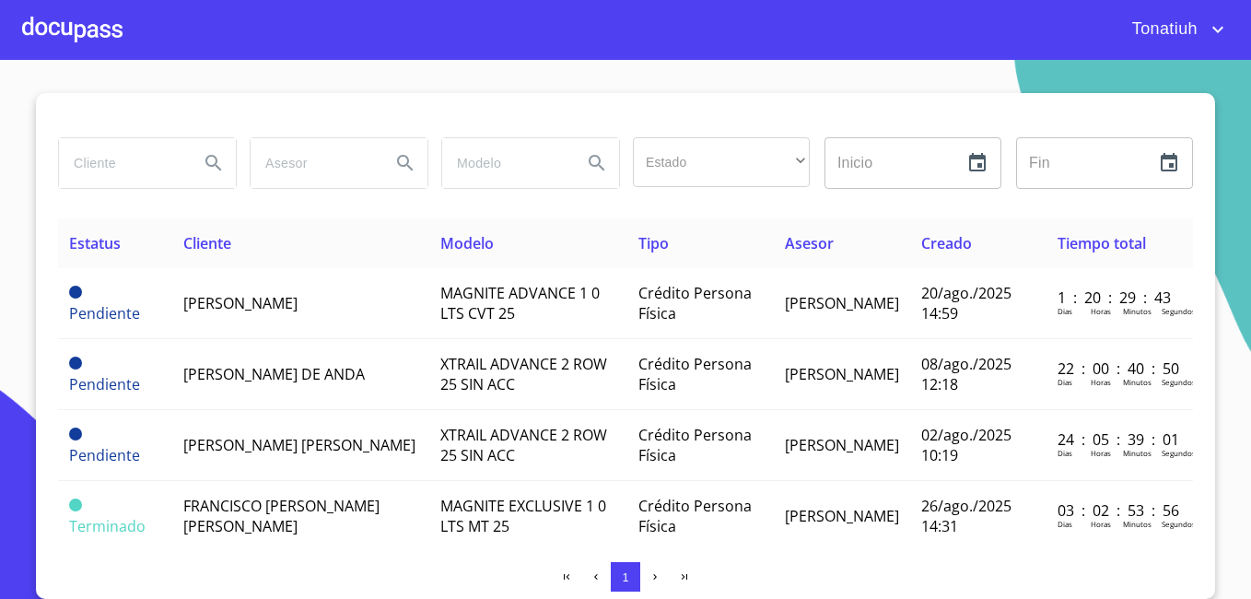
scroll to position [190, 0]
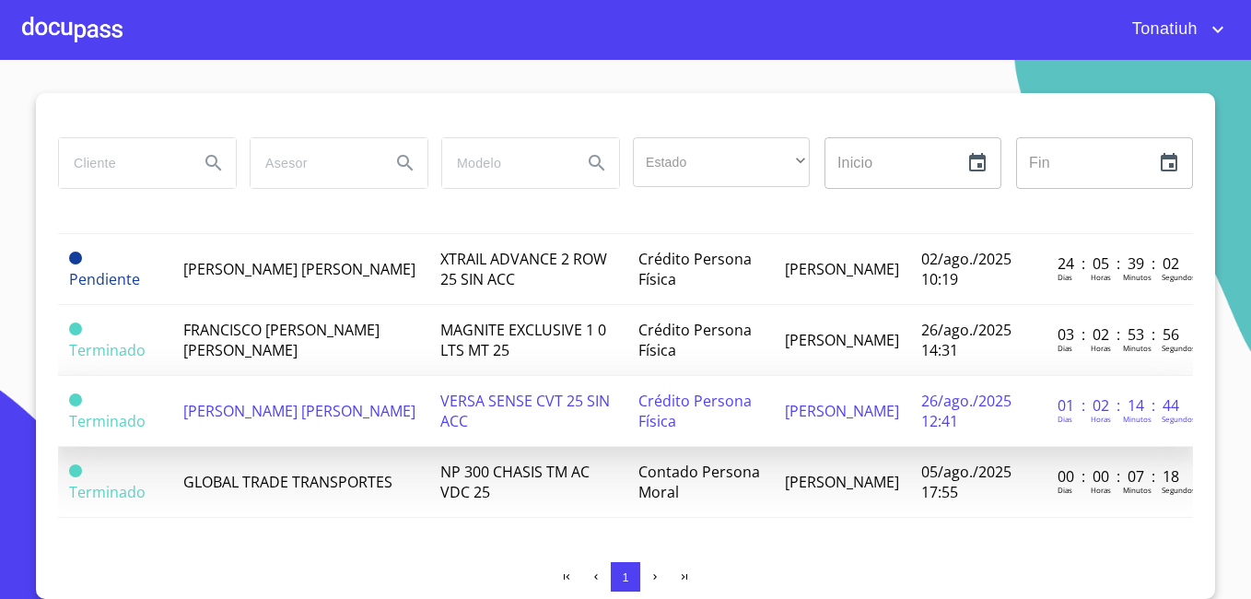
click at [214, 401] on span "[PERSON_NAME] [PERSON_NAME]" at bounding box center [299, 411] width 232 height 20
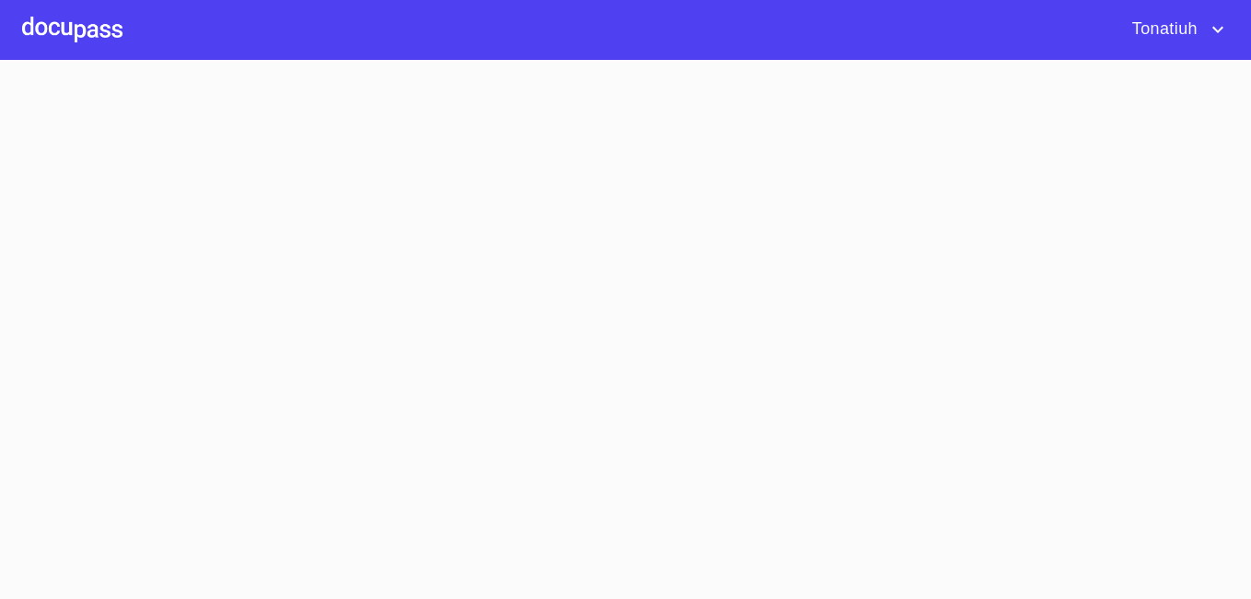
click at [214, 397] on section at bounding box center [625, 329] width 1251 height 539
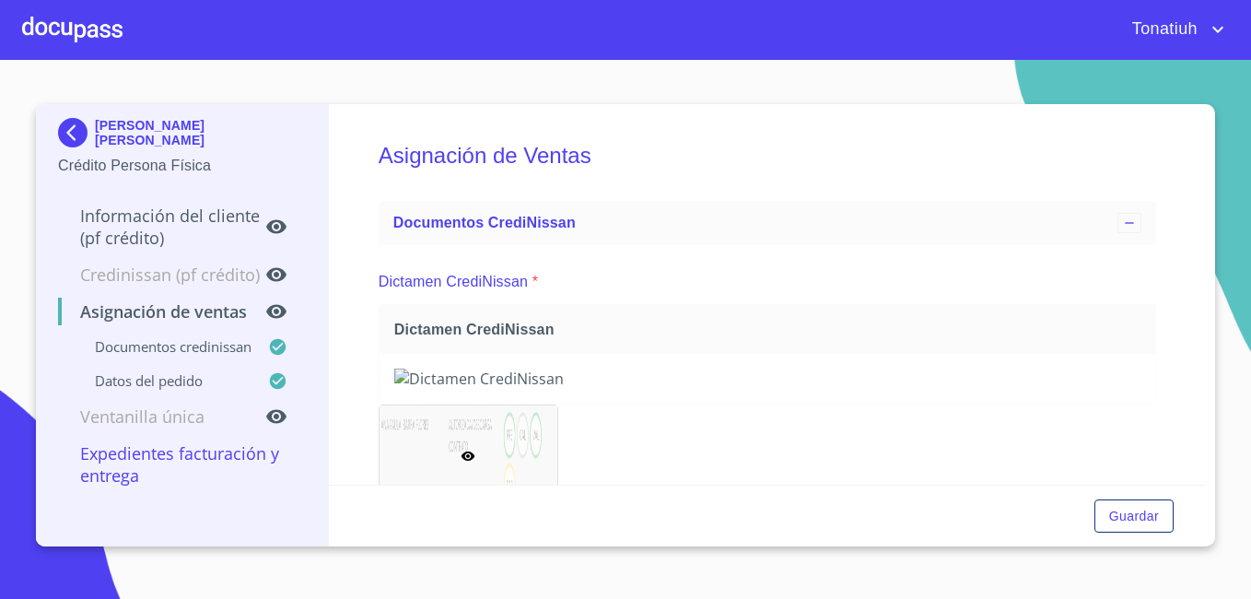
click at [144, 158] on p "Crédito Persona Física" at bounding box center [182, 166] width 248 height 22
click at [272, 279] on icon at bounding box center [276, 275] width 20 height 14
drag, startPoint x: 280, startPoint y: 273, endPoint x: 286, endPoint y: 305, distance: 32.7
click at [284, 297] on div "Credinissan (PF crédito)" at bounding box center [182, 282] width 248 height 37
click at [282, 314] on icon at bounding box center [276, 312] width 20 height 14
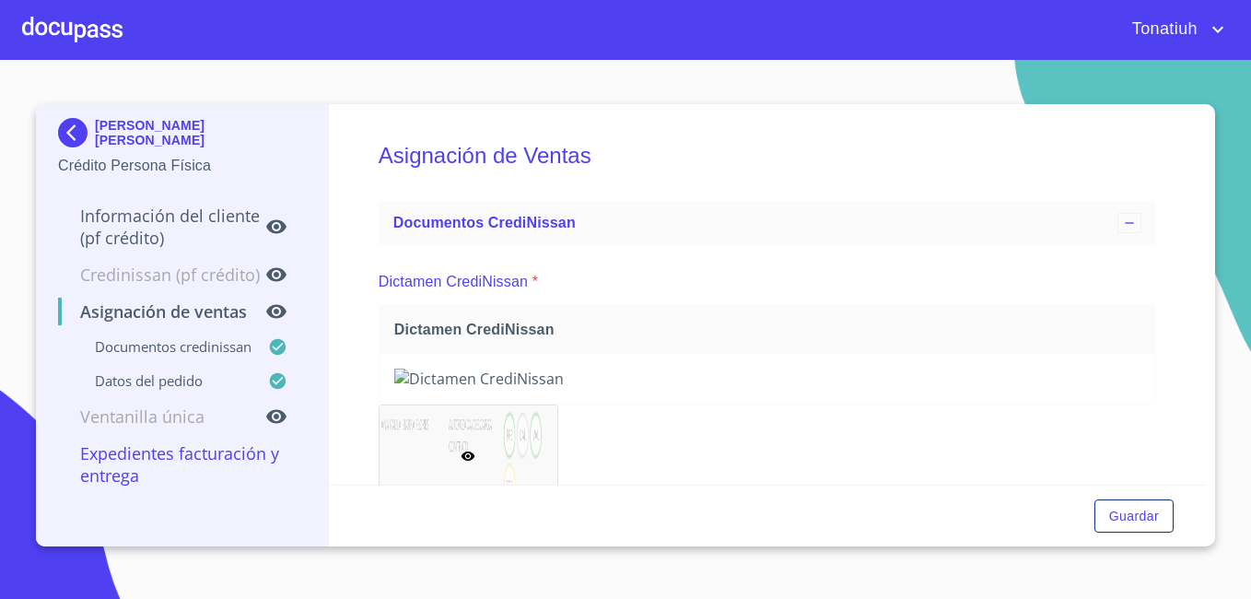
drag, startPoint x: 275, startPoint y: 369, endPoint x: 276, endPoint y: 381, distance: 12.1
click at [275, 377] on div "Información del cliente (PF crédito) Credinissan (PF crédito) Asignación de Ven…" at bounding box center [182, 346] width 248 height 310
click at [278, 383] on icon at bounding box center [277, 381] width 16 height 16
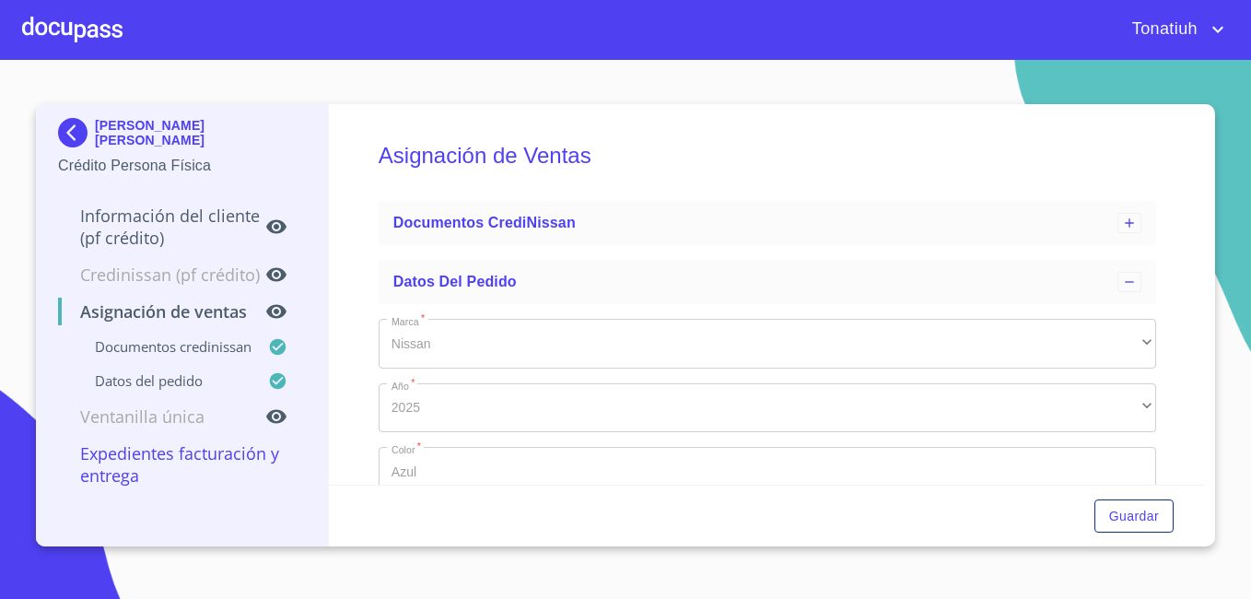
click at [278, 275] on icon at bounding box center [276, 275] width 20 height 14
click at [275, 343] on icon at bounding box center [277, 347] width 16 height 16
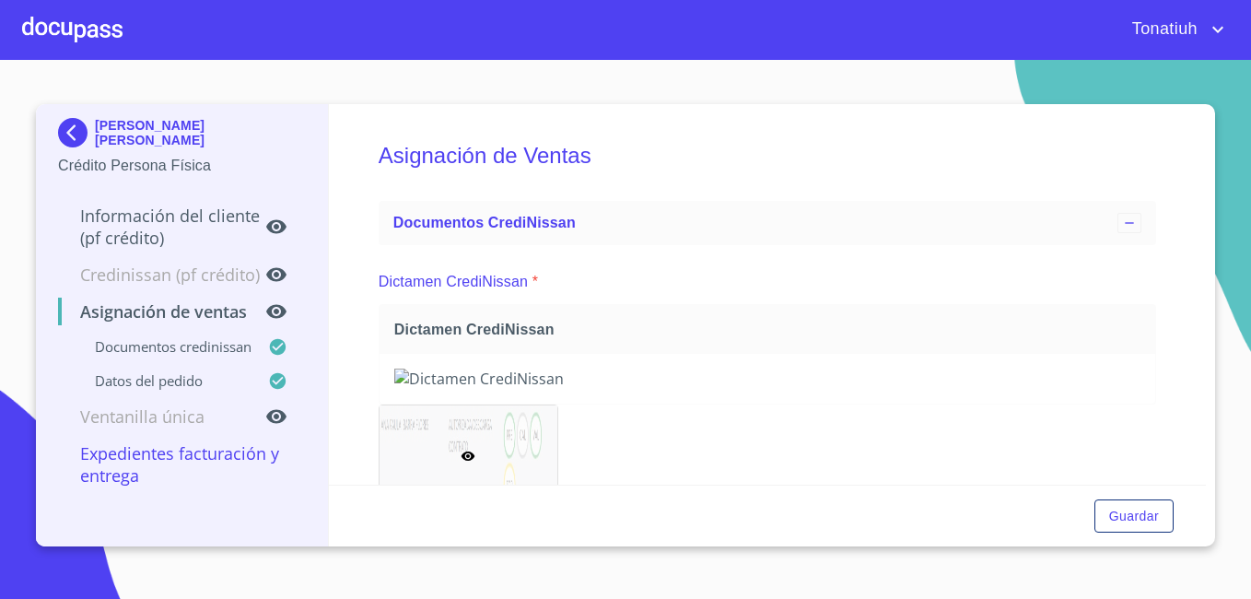
click at [272, 377] on icon at bounding box center [277, 381] width 16 height 16
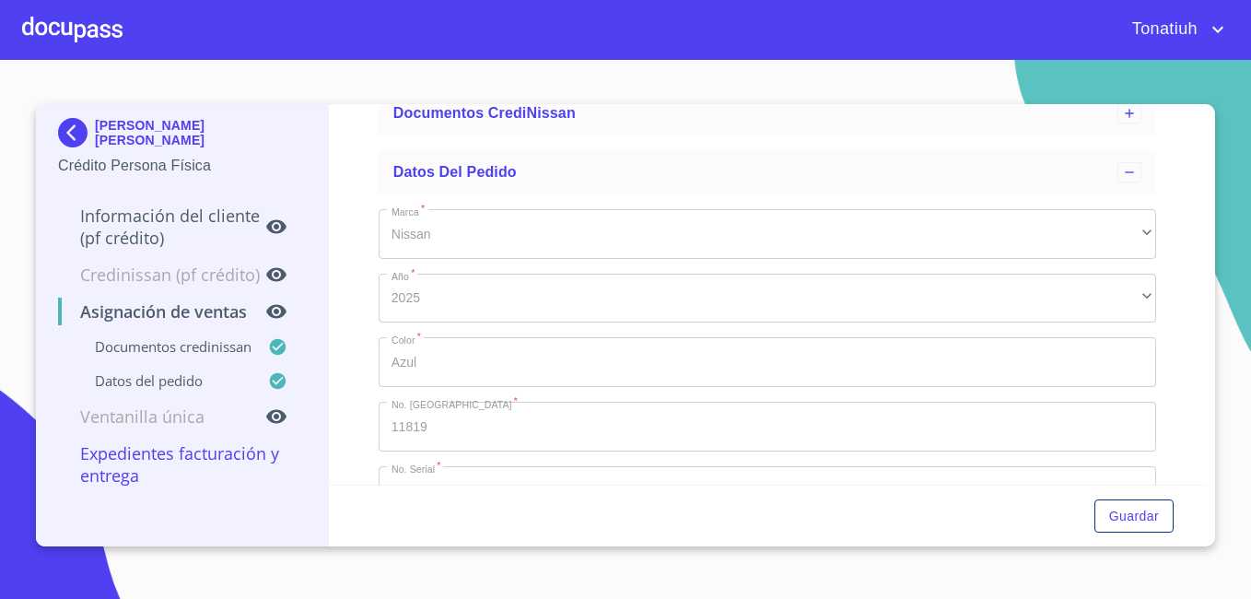
scroll to position [162, 0]
